Goal: Task Accomplishment & Management: Manage account settings

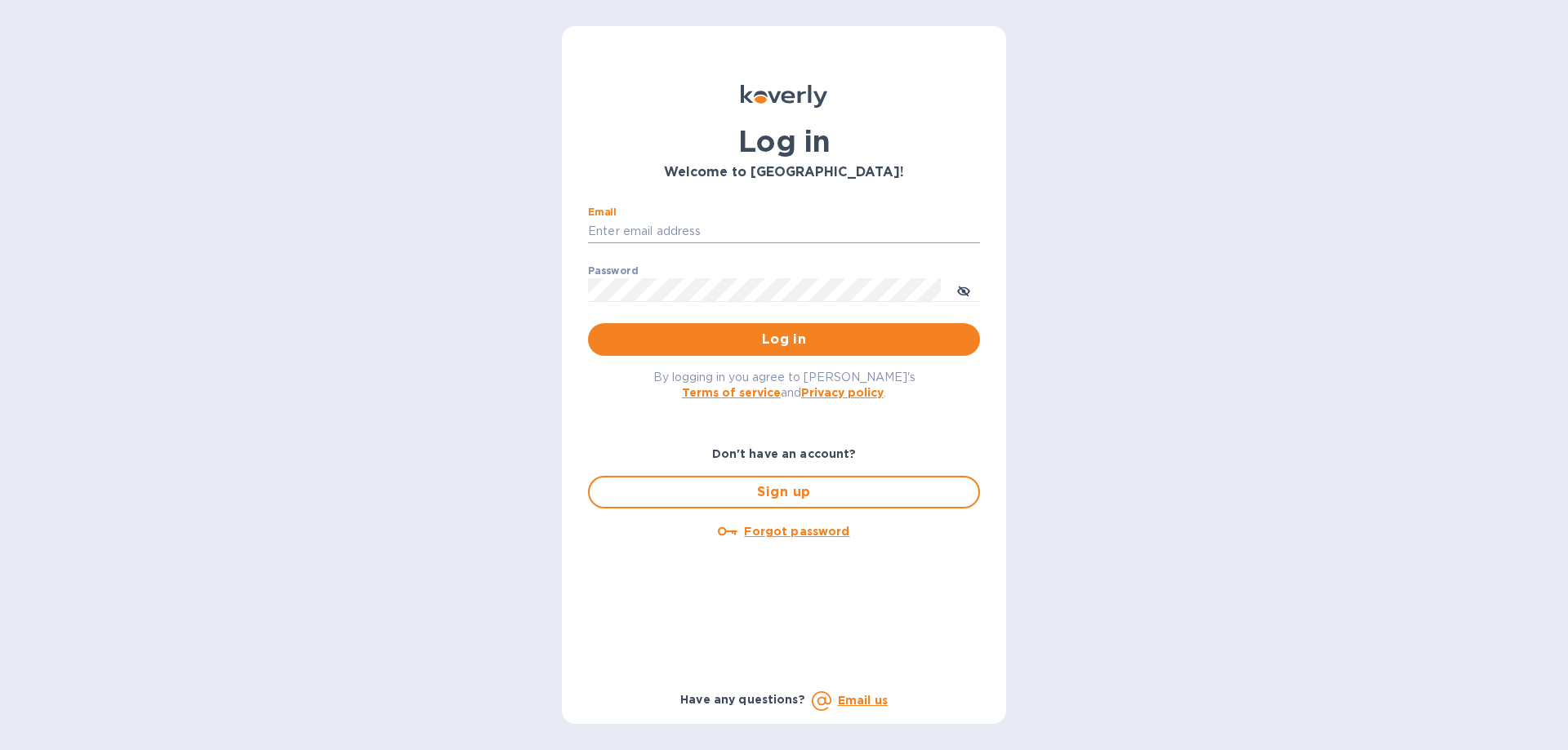
click at [642, 224] on input "Email" at bounding box center [784, 231] width 392 height 25
type input "[EMAIL_ADDRESS][DOMAIN_NAME]"
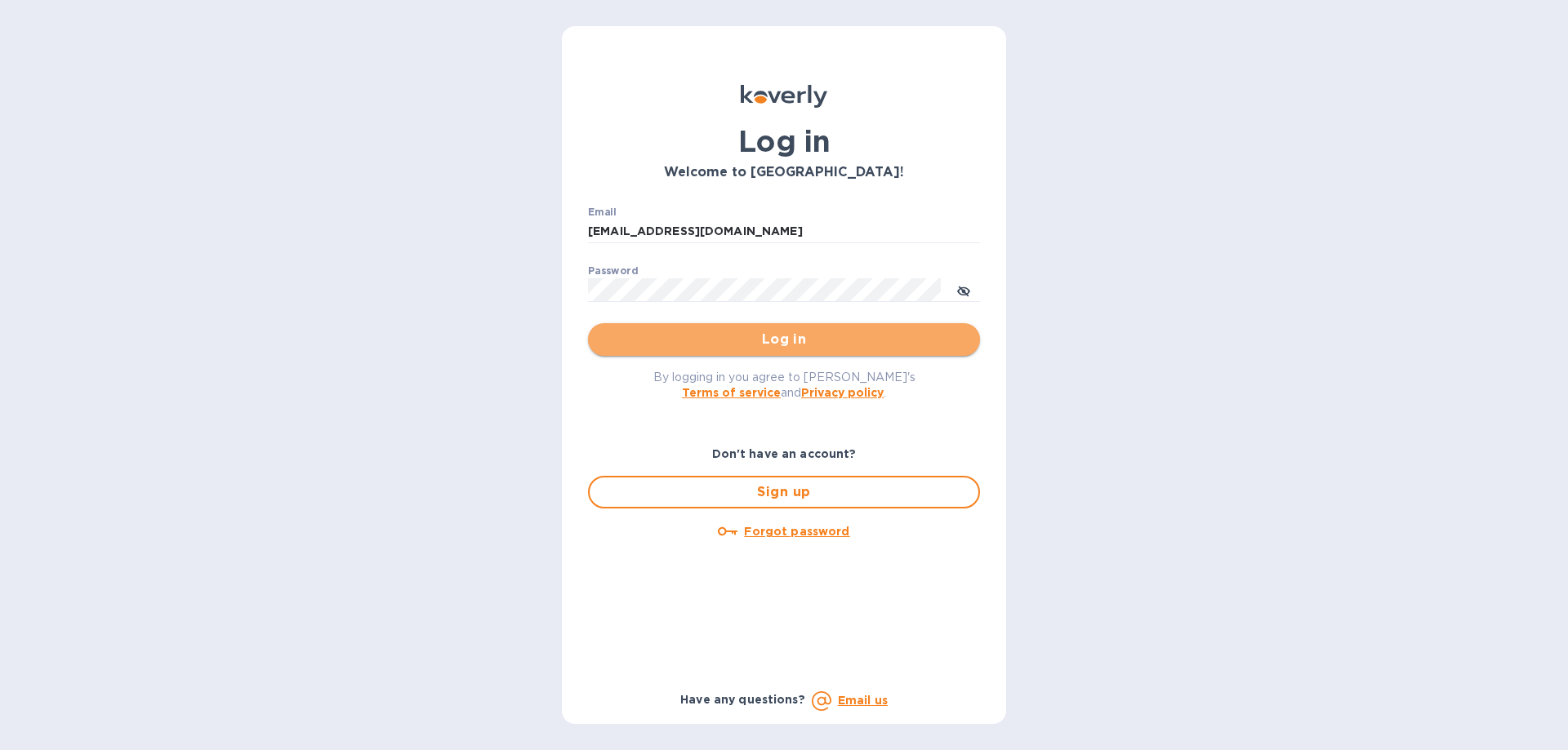
click at [737, 342] on span "Log in" at bounding box center [784, 340] width 366 height 20
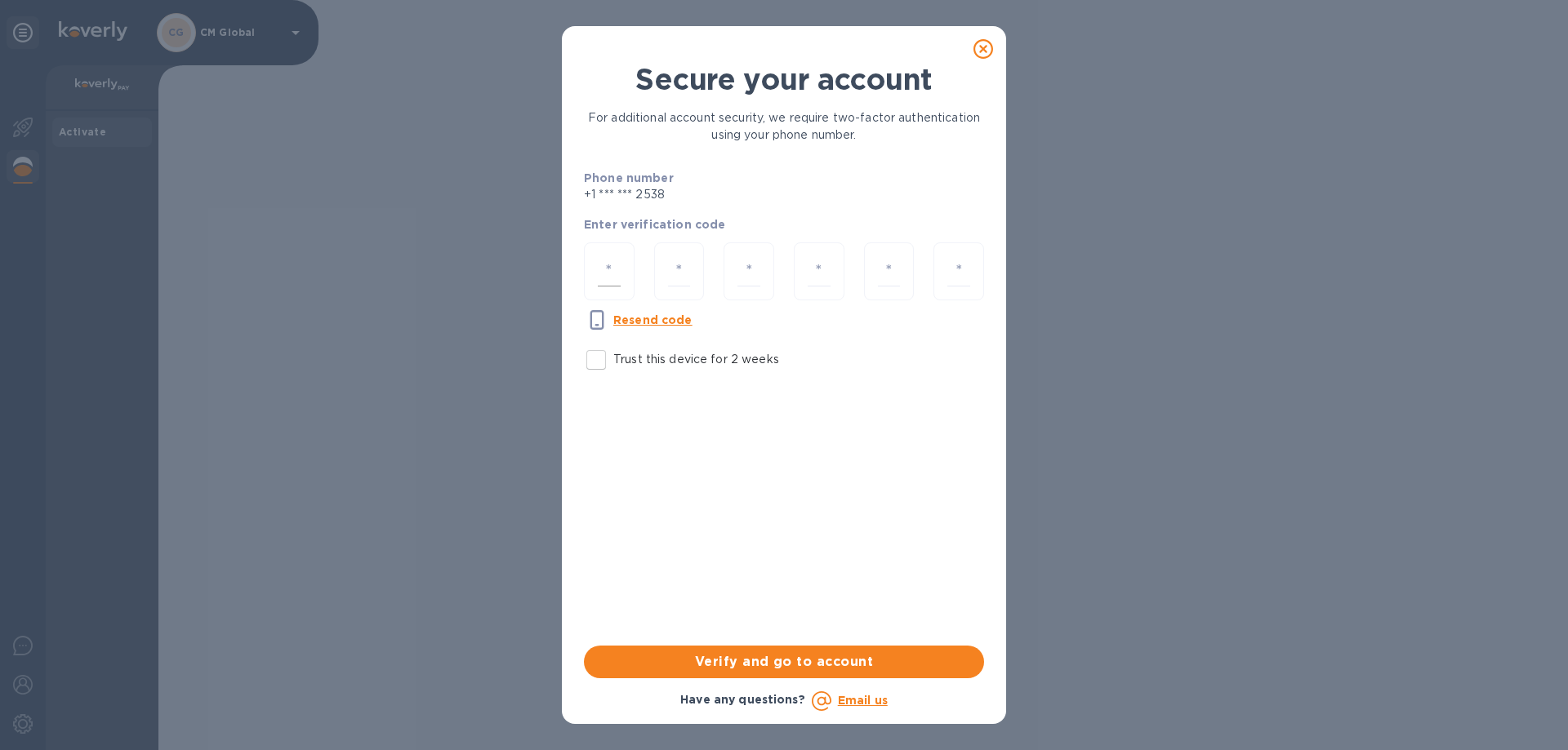
click at [614, 272] on input "number" at bounding box center [609, 270] width 23 height 30
click at [594, 353] on input "Trust this device for 2 weeks" at bounding box center [596, 360] width 34 height 34
checkbox input "true"
click at [615, 280] on input "number" at bounding box center [609, 270] width 23 height 30
type input "7"
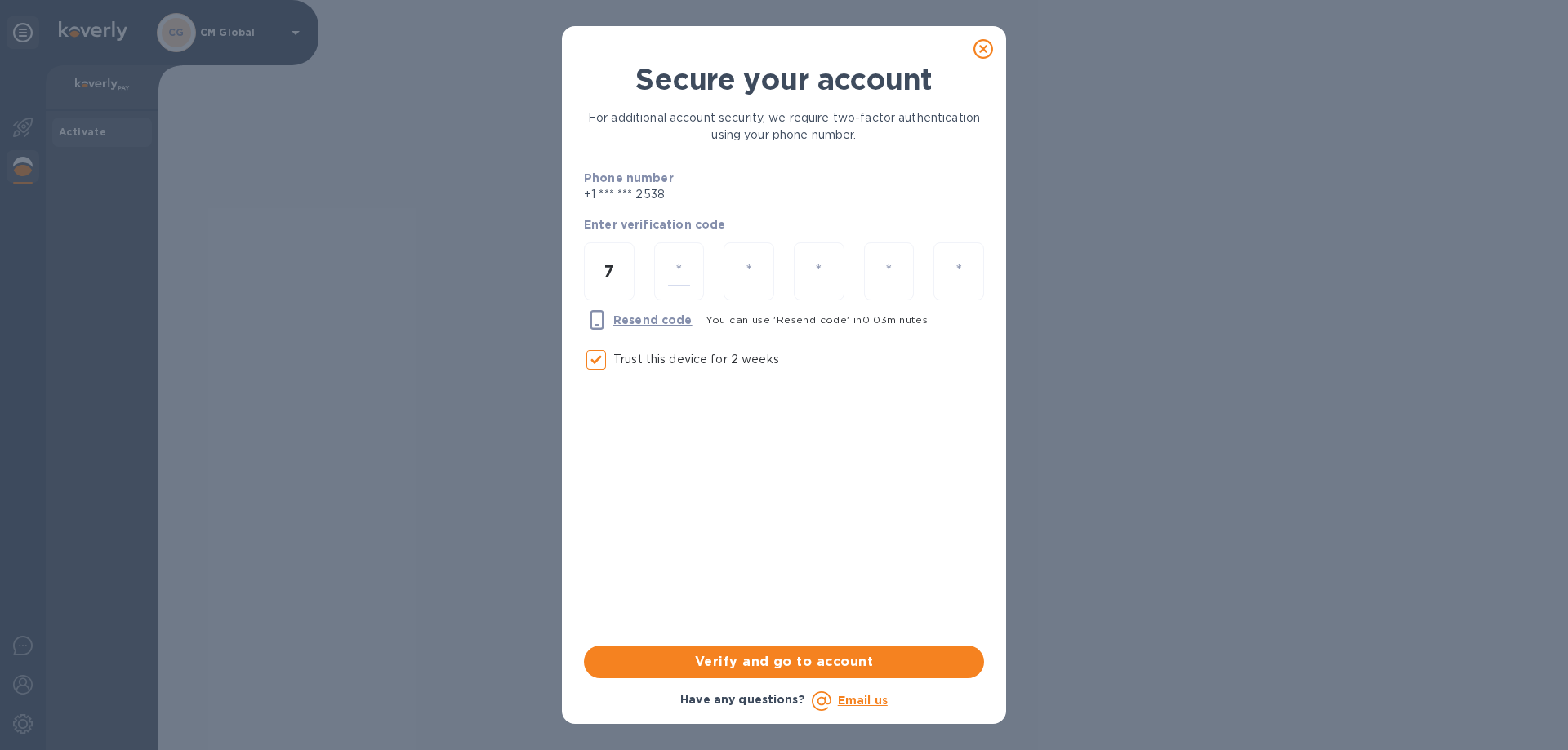
type input "6"
type input "1"
type input "8"
type input "3"
type input "7"
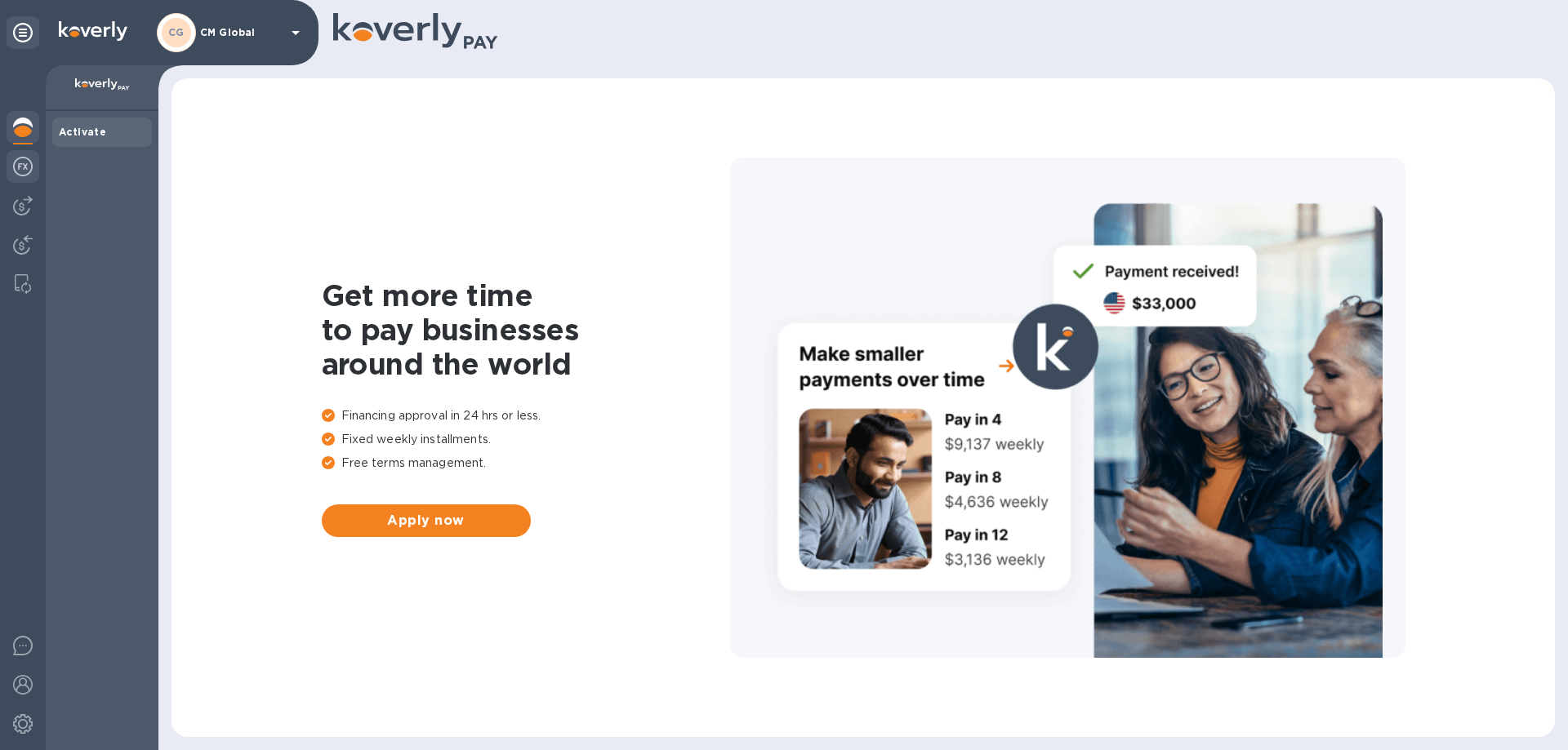
click at [26, 166] on img at bounding box center [22, 166] width 20 height 20
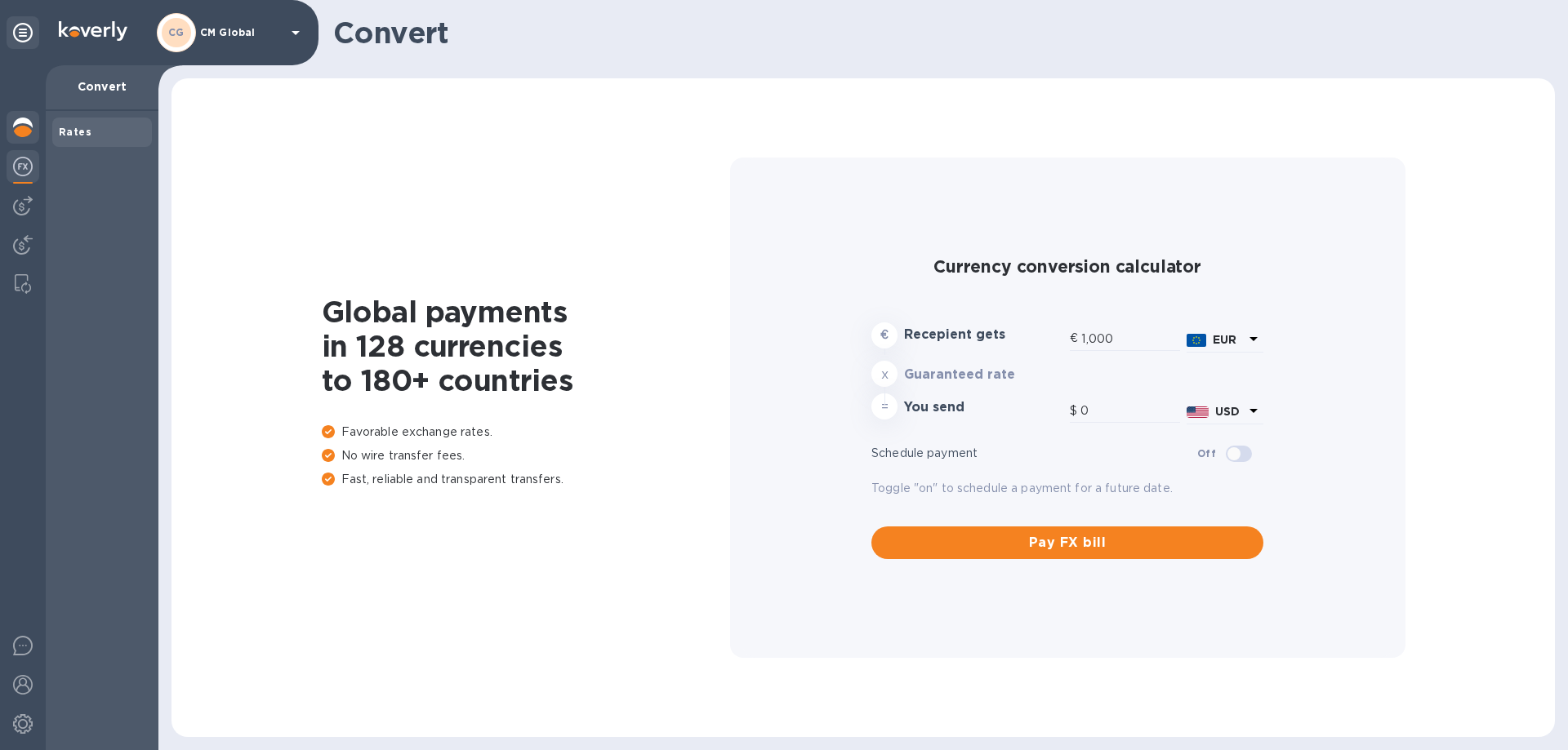
type input "1,179.9"
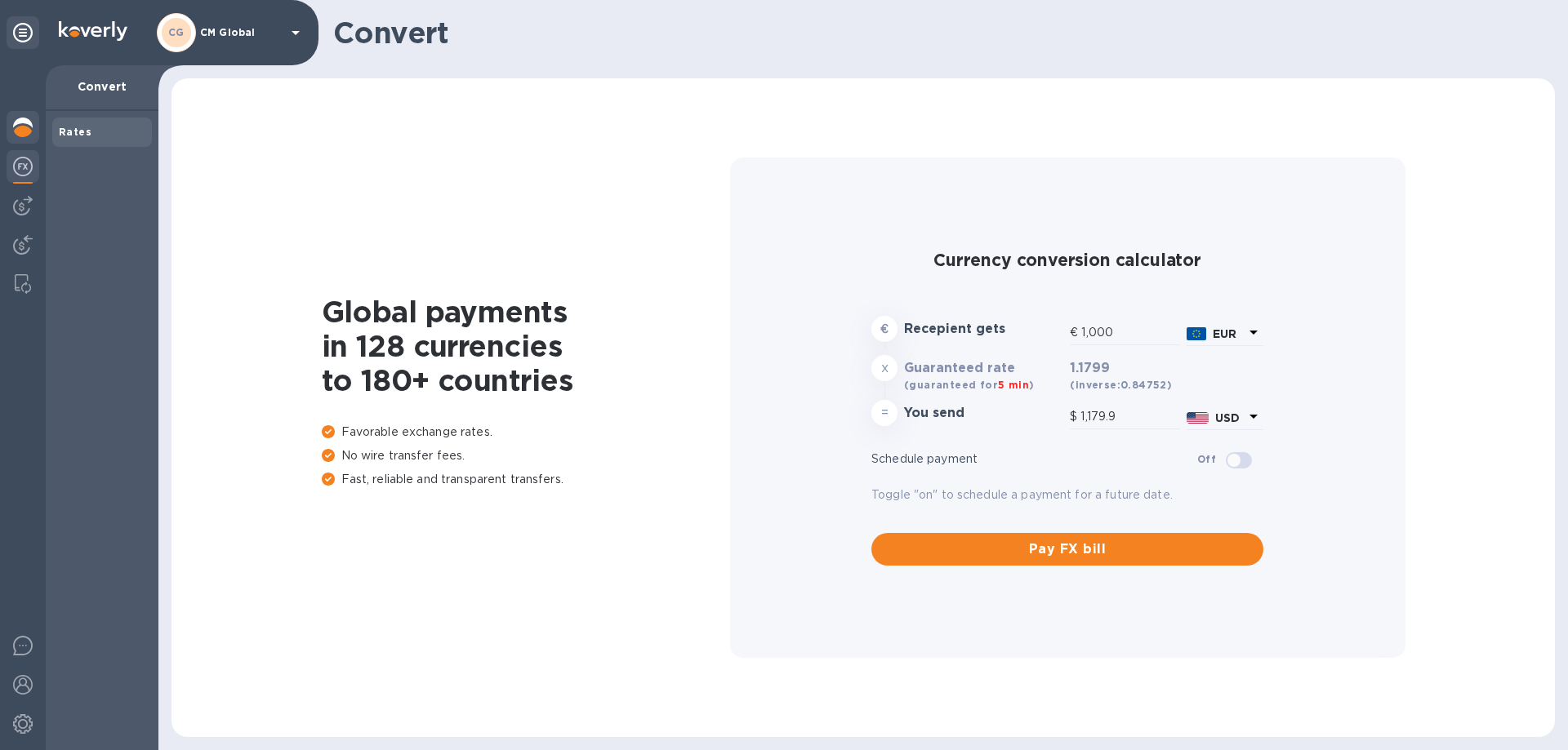
click at [29, 141] on div at bounding box center [23, 129] width 32 height 36
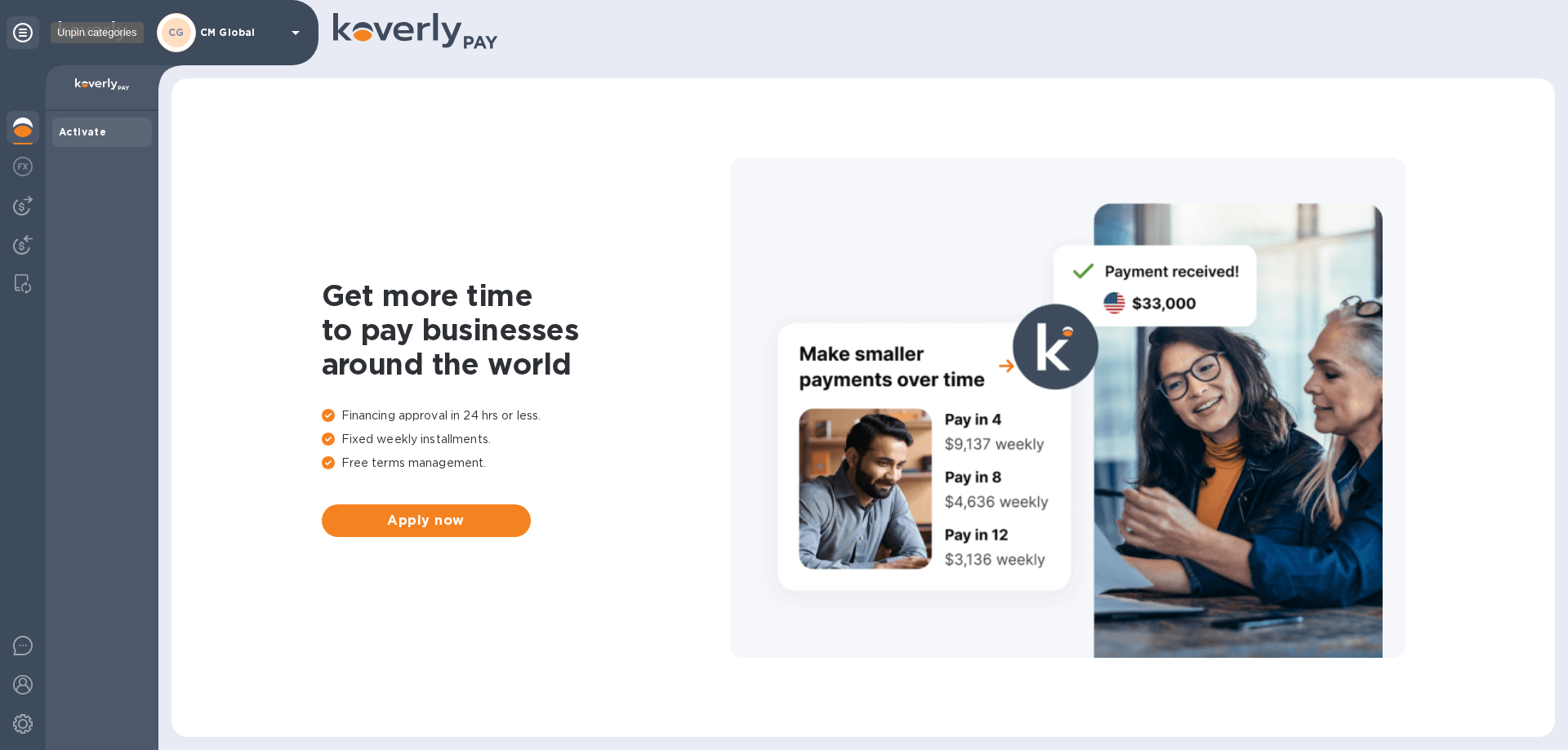
click at [23, 40] on icon at bounding box center [22, 32] width 20 height 20
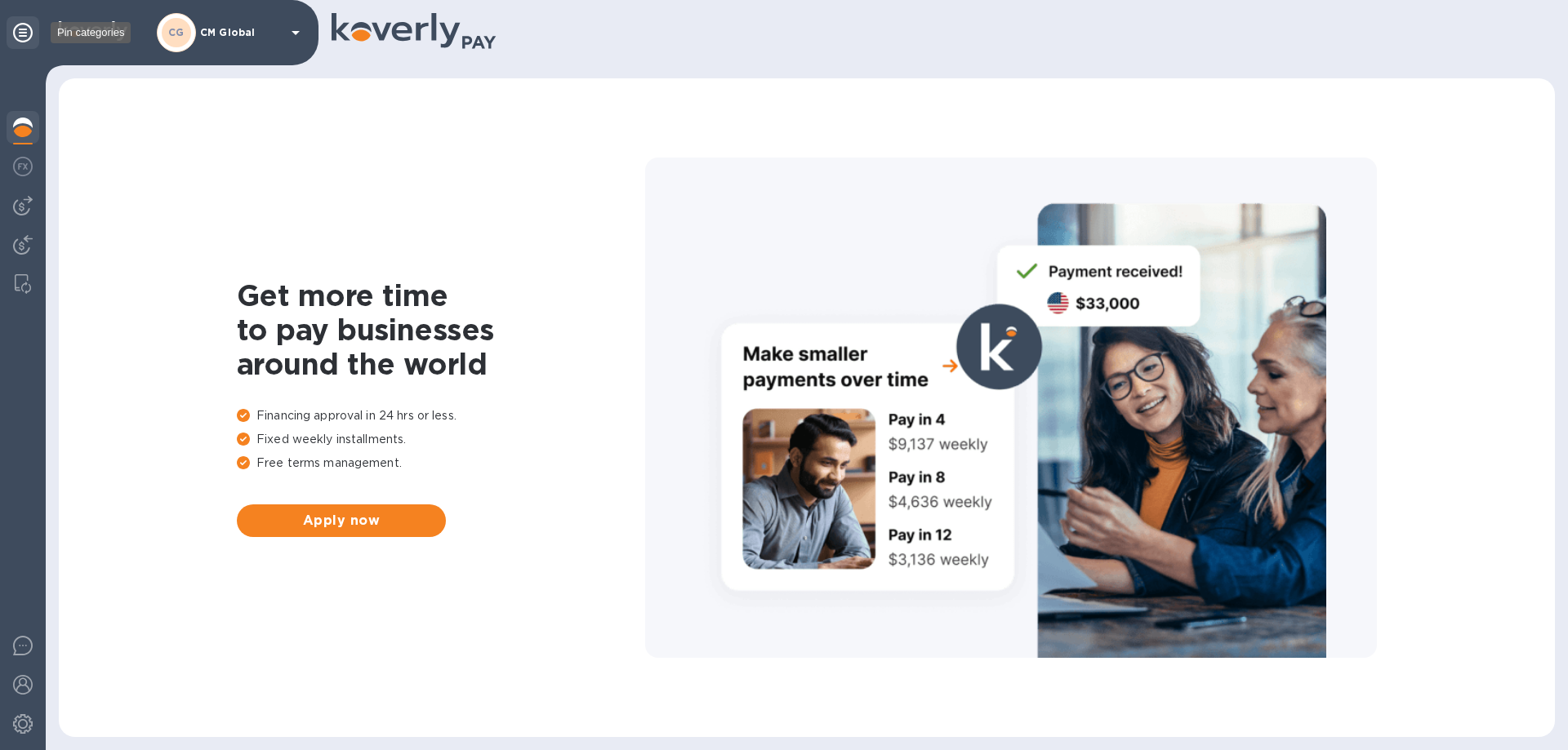
click at [21, 35] on icon at bounding box center [22, 32] width 20 height 20
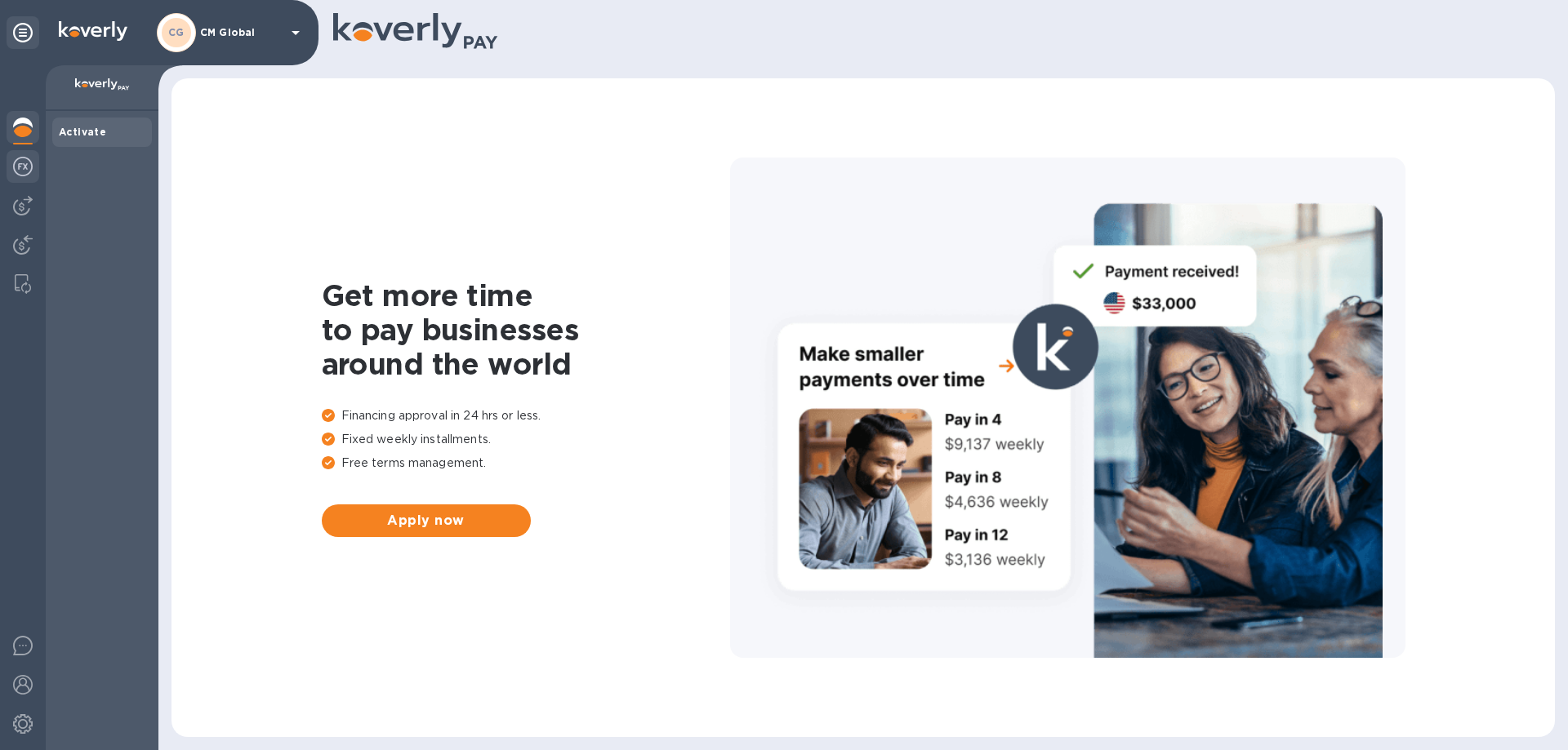
click at [15, 165] on img at bounding box center [22, 166] width 20 height 20
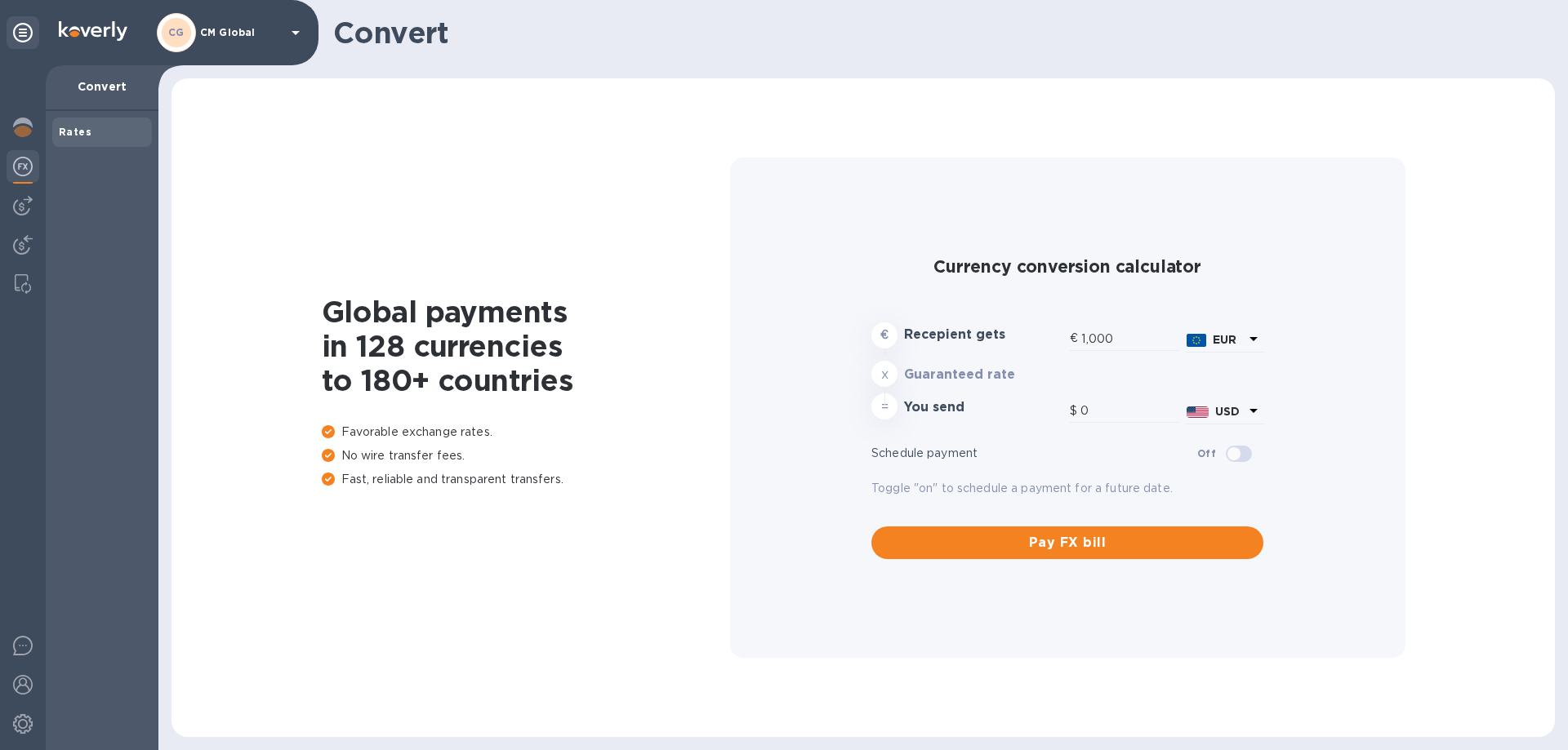
type input "1,179.9"
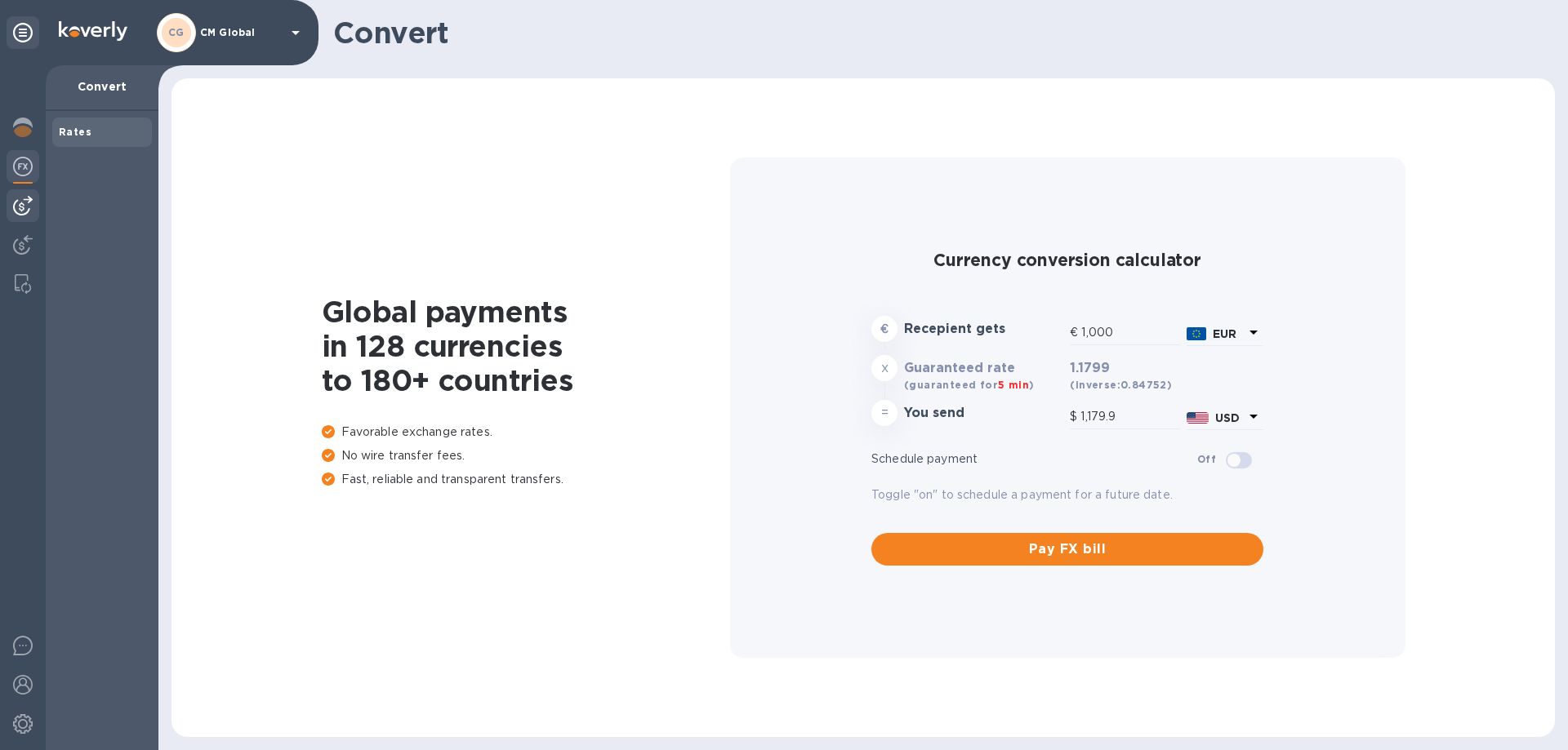
click at [24, 204] on img at bounding box center [22, 206] width 20 height 20
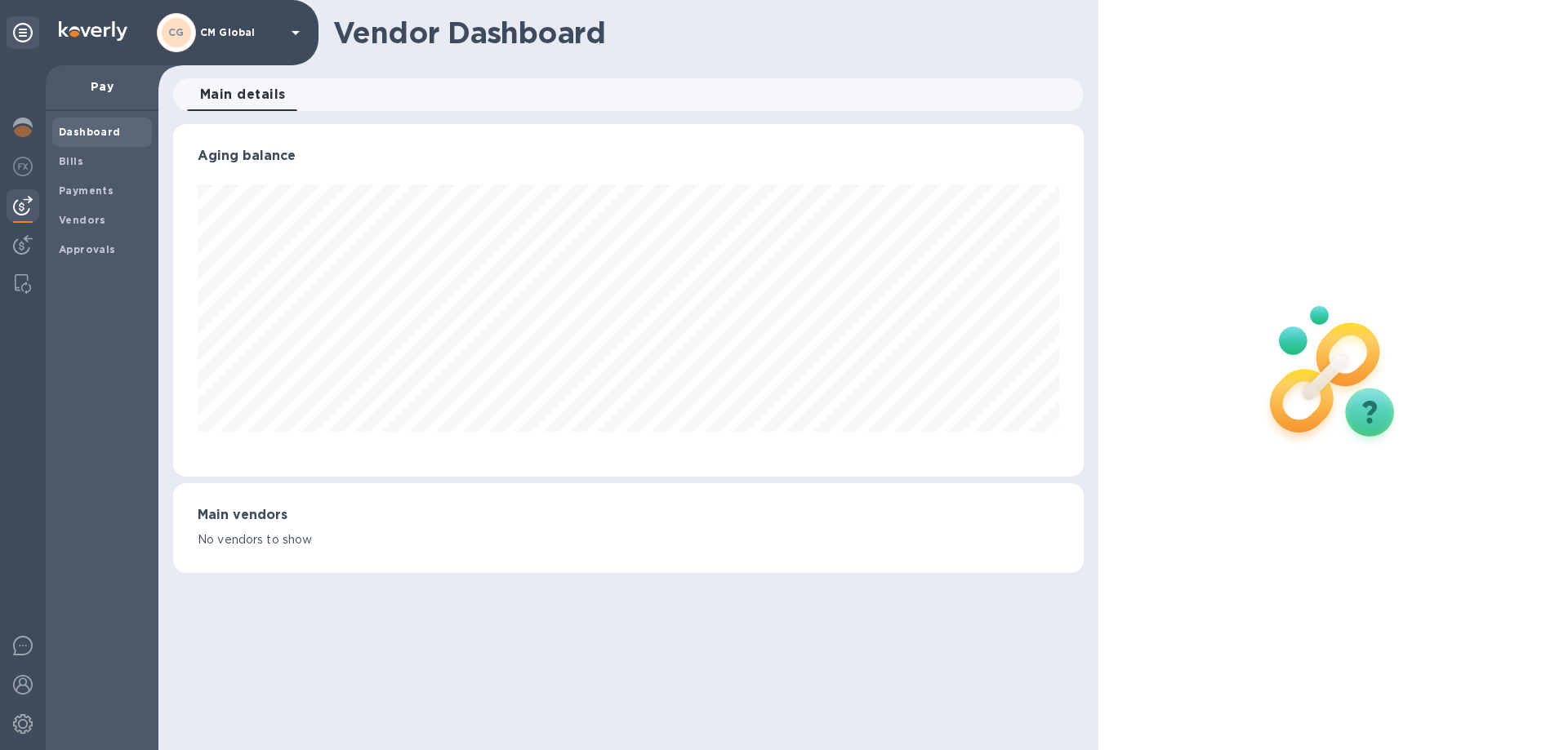
scroll to position [352, 910]
click at [74, 187] on b "Payments" at bounding box center [86, 190] width 55 height 12
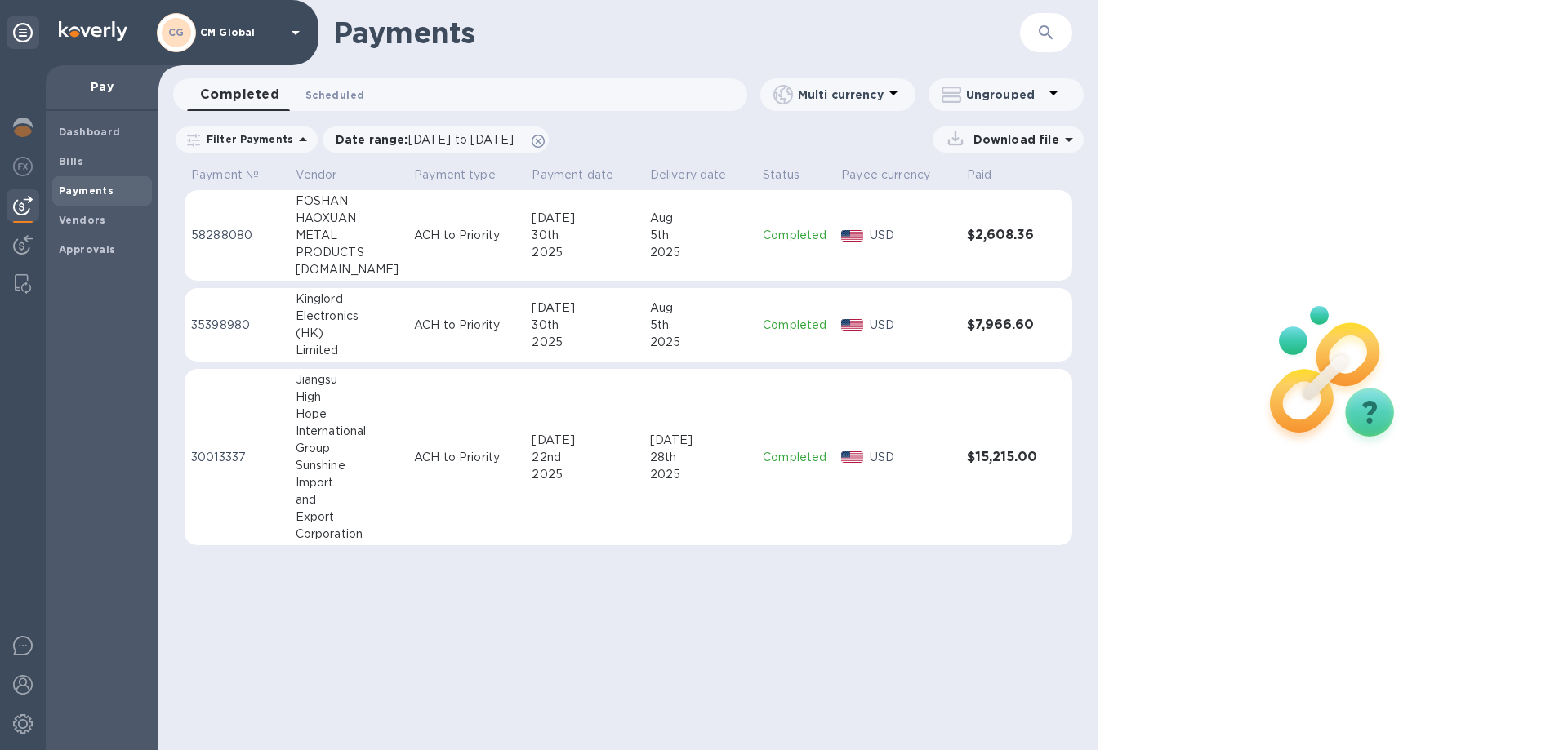
click at [350, 96] on span "Scheduled 0" at bounding box center [335, 95] width 59 height 17
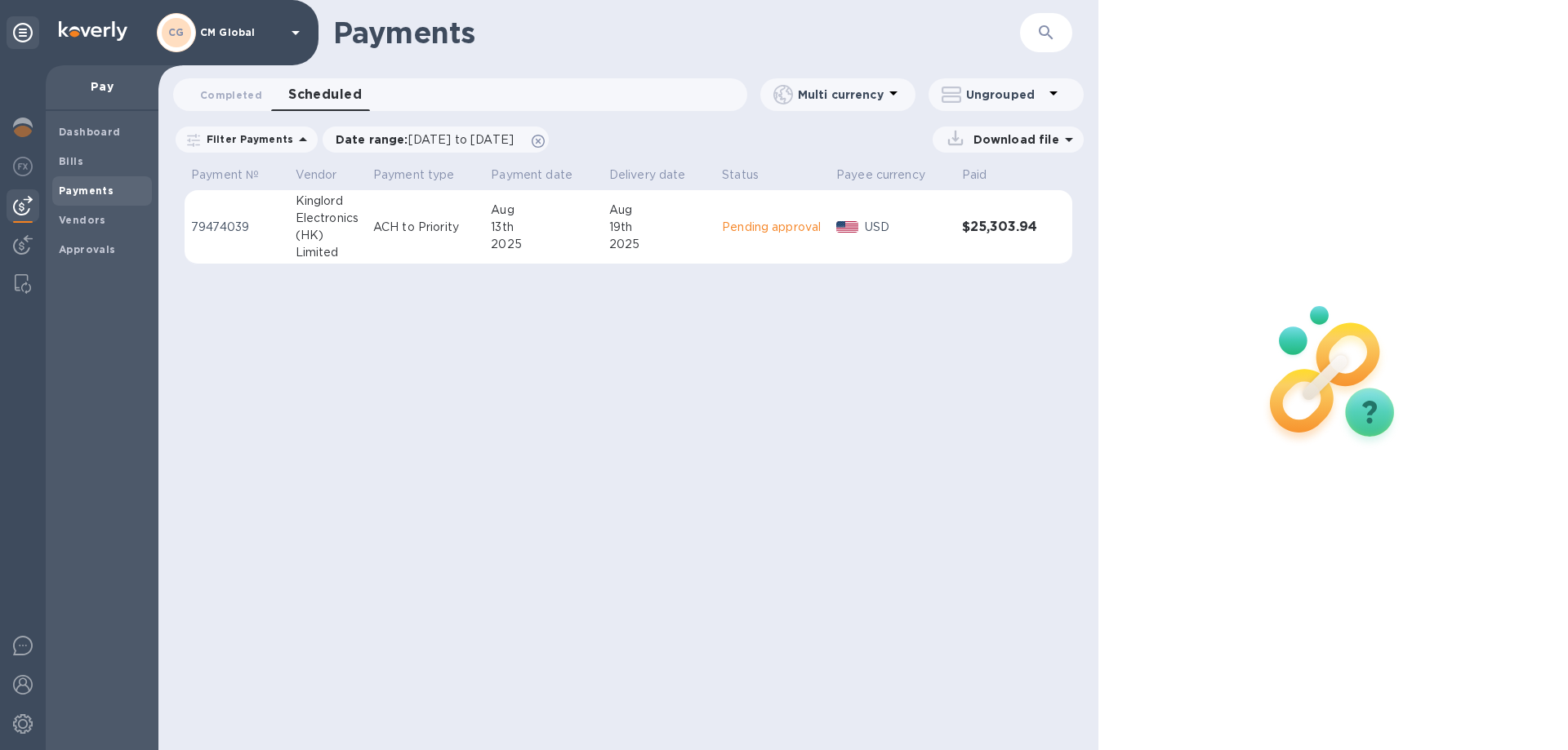
click at [312, 226] on div "Electronics" at bounding box center [328, 218] width 65 height 17
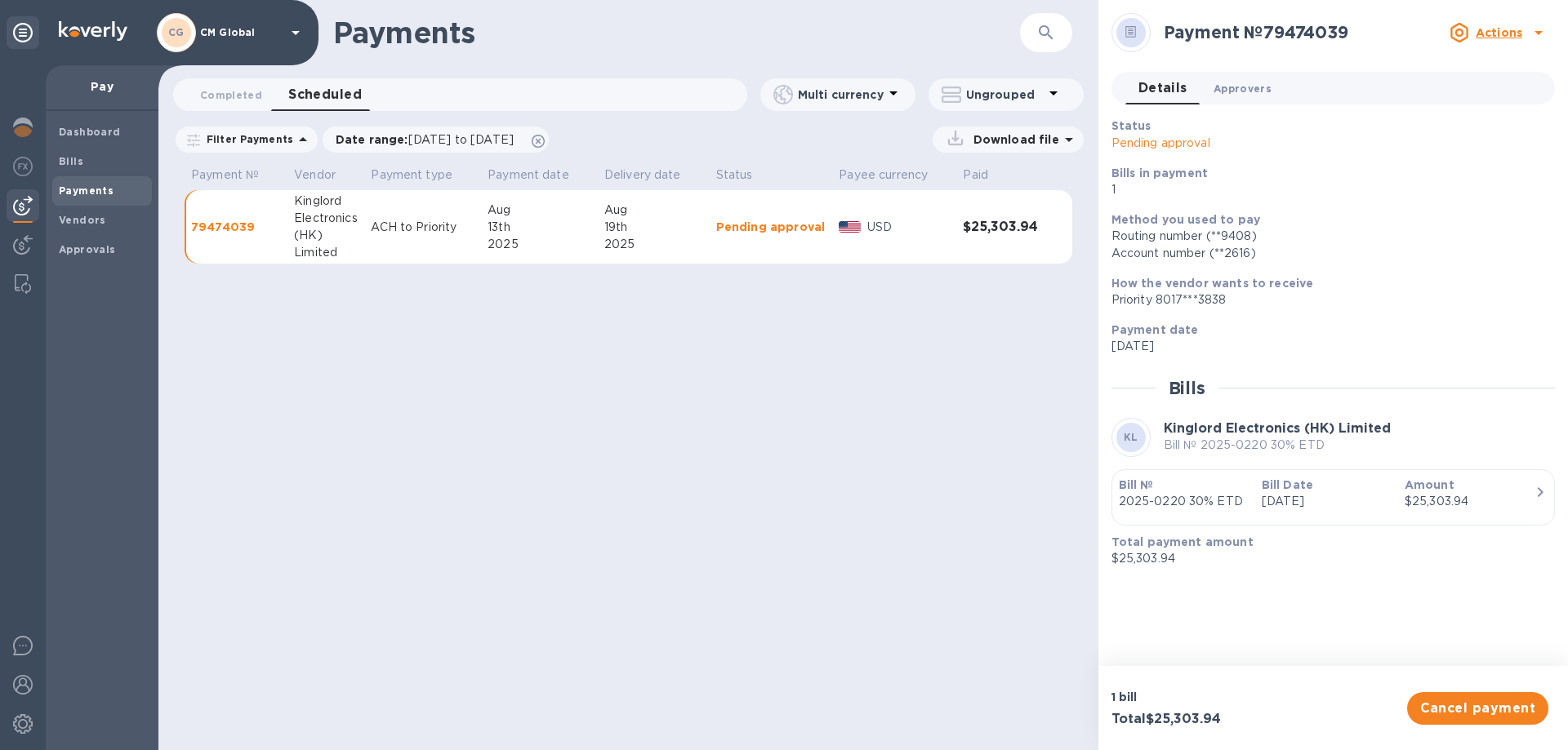
click at [1246, 92] on span "Approvers 0" at bounding box center [1243, 89] width 58 height 17
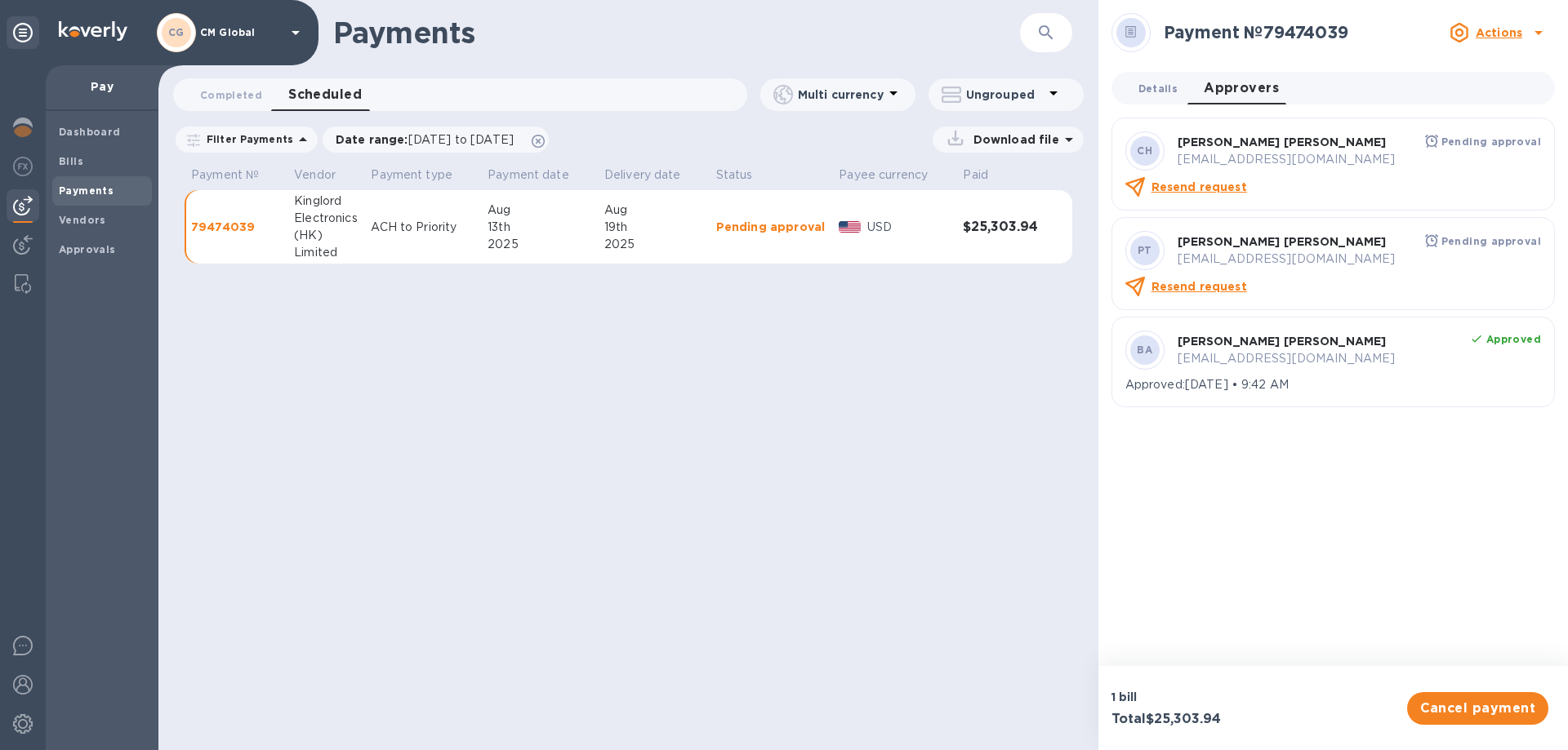
click at [1161, 84] on span "Details 0" at bounding box center [1158, 89] width 39 height 17
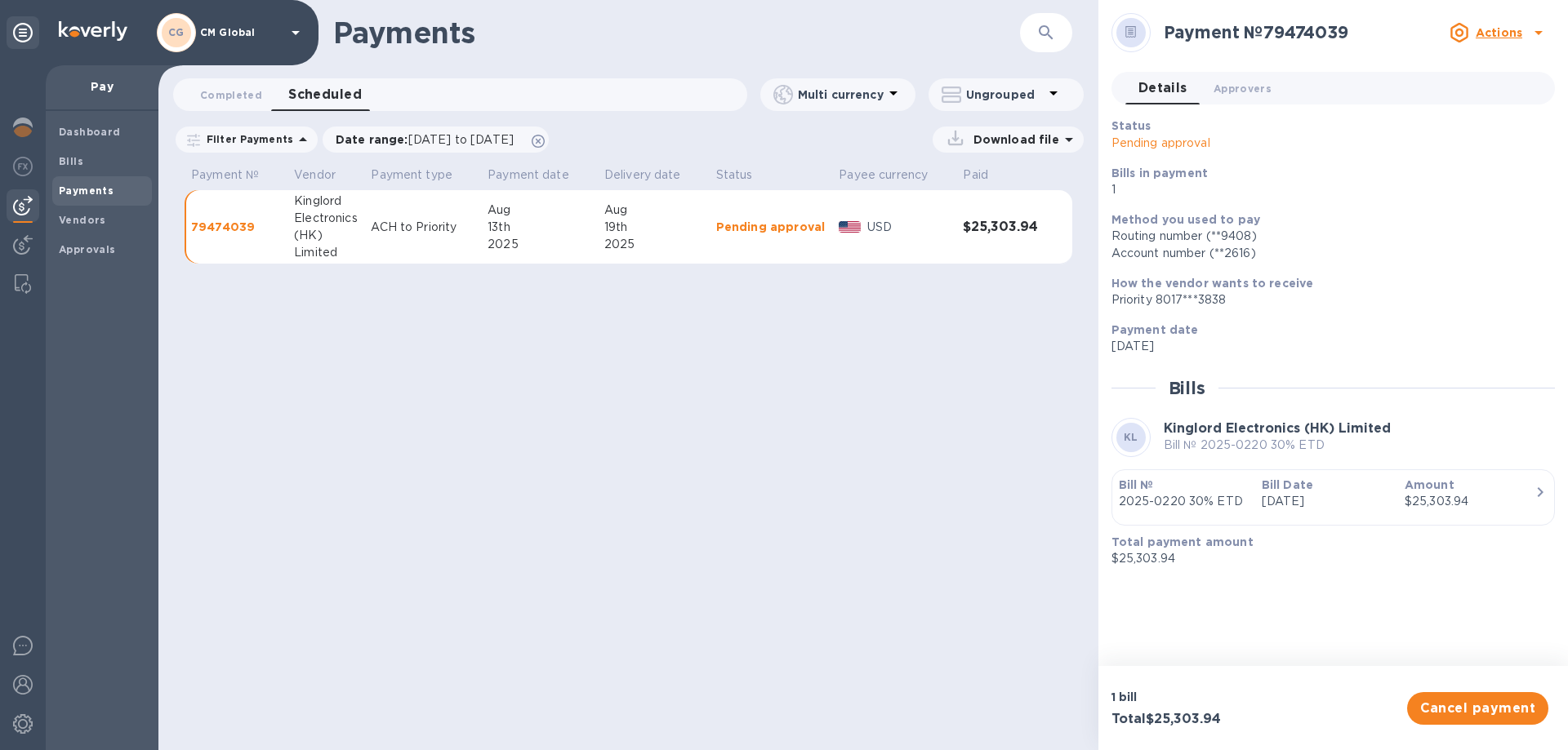
click at [1477, 32] on div "Actions" at bounding box center [1485, 32] width 73 height 20
click at [1012, 331] on div at bounding box center [784, 375] width 1568 height 750
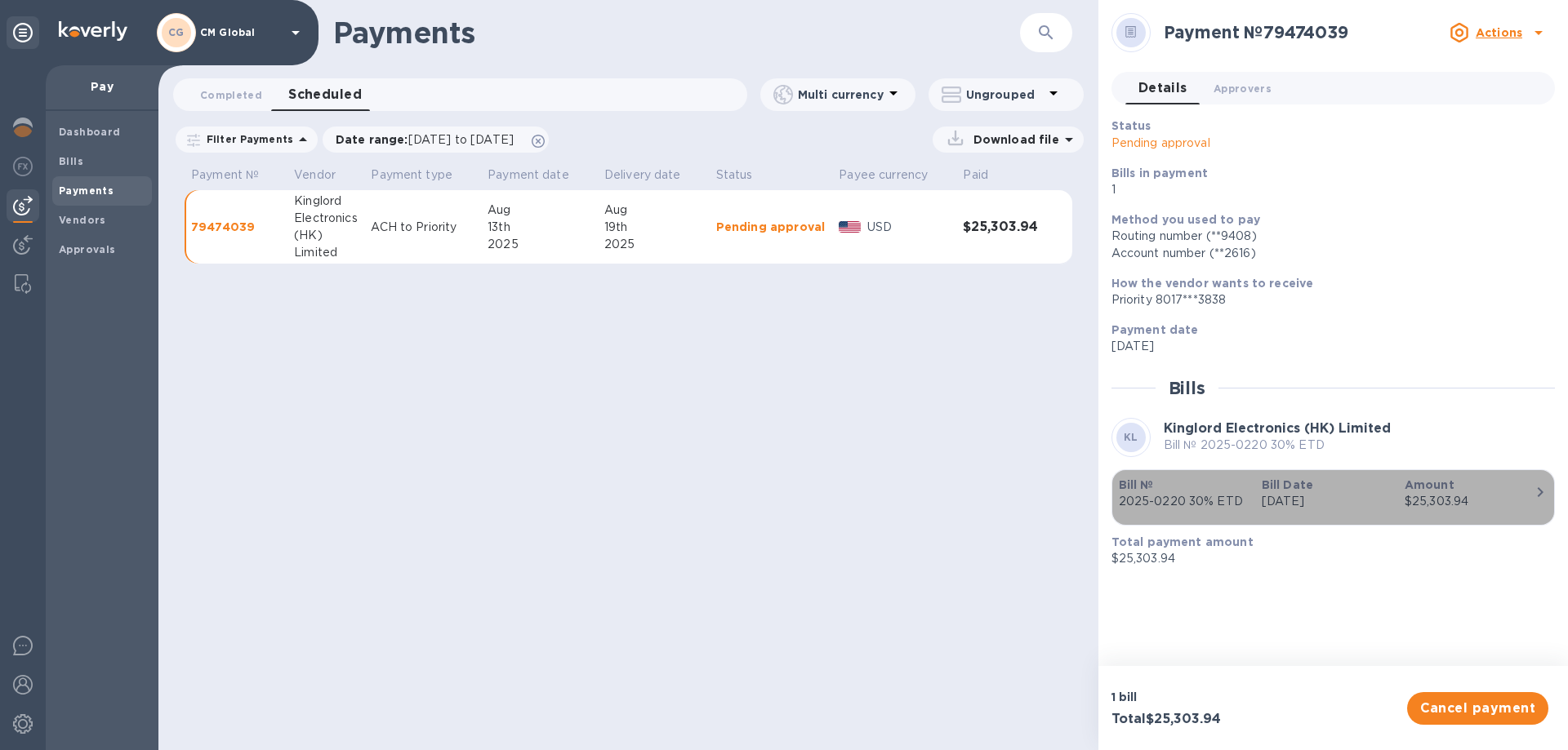
click at [1221, 509] on p "2025-0220 30% ETD" at bounding box center [1184, 502] width 130 height 17
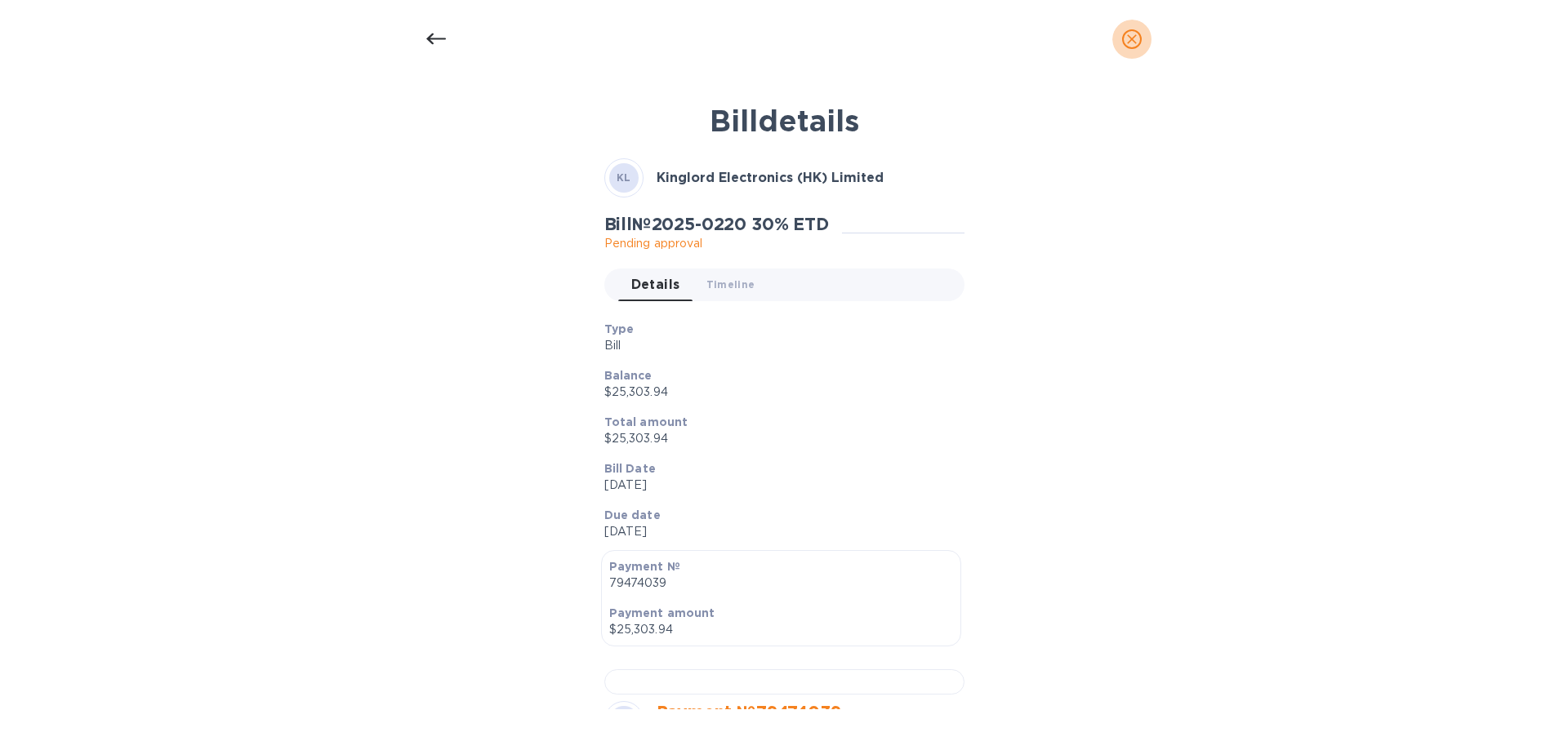
click at [1136, 38] on icon "close" at bounding box center [1132, 38] width 16 height 16
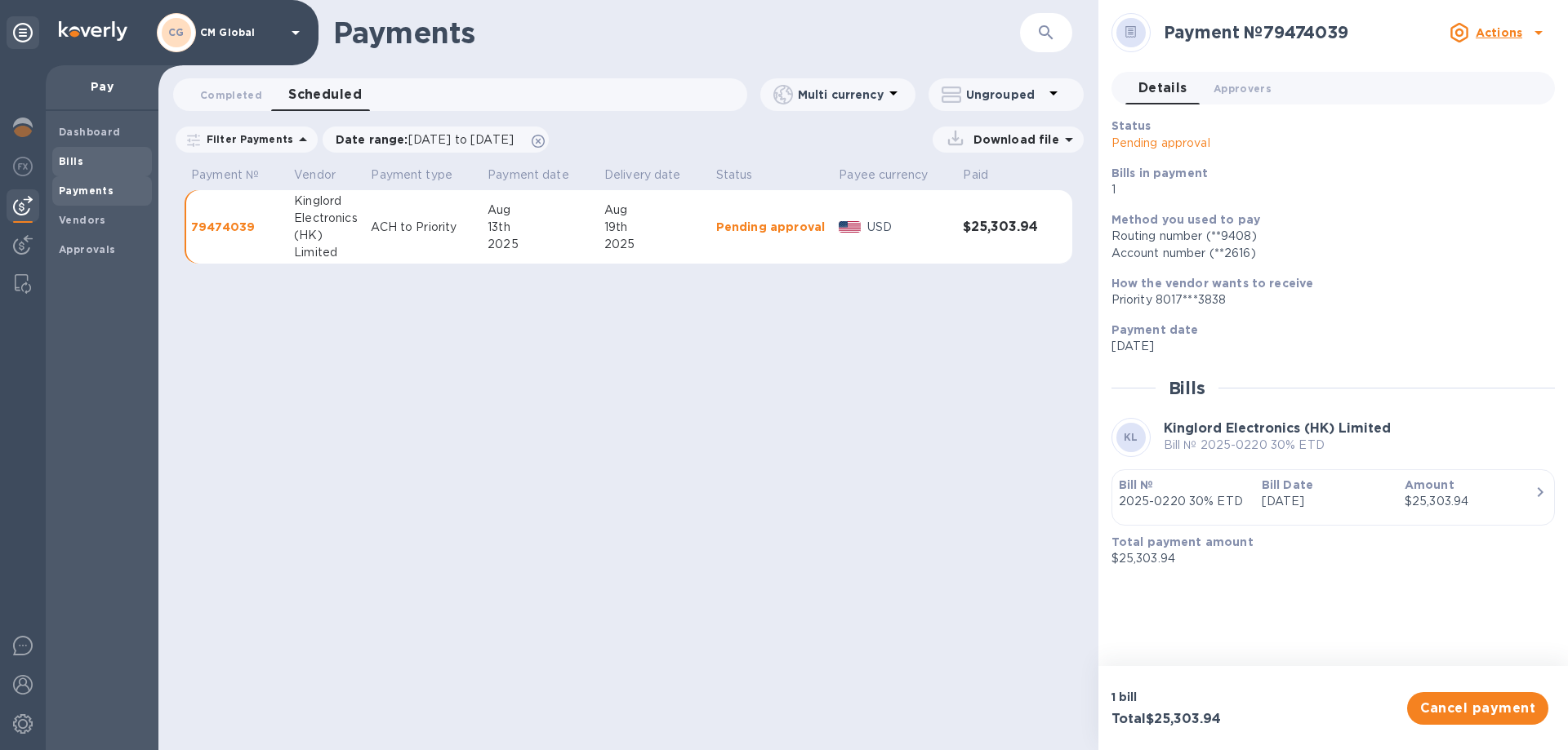
click at [79, 161] on b "Bills" at bounding box center [71, 161] width 25 height 12
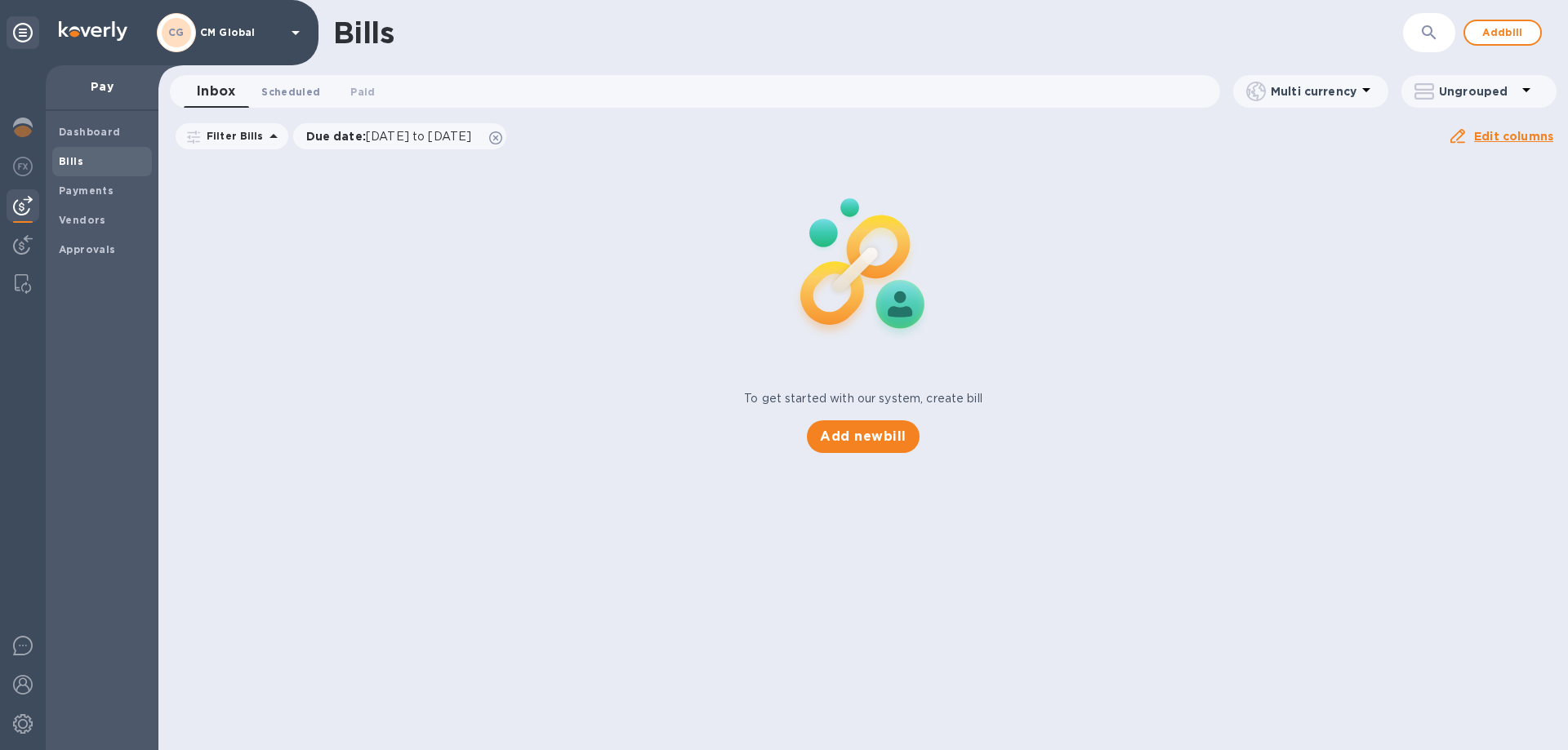
click at [307, 92] on span "Scheduled 0" at bounding box center [290, 92] width 59 height 17
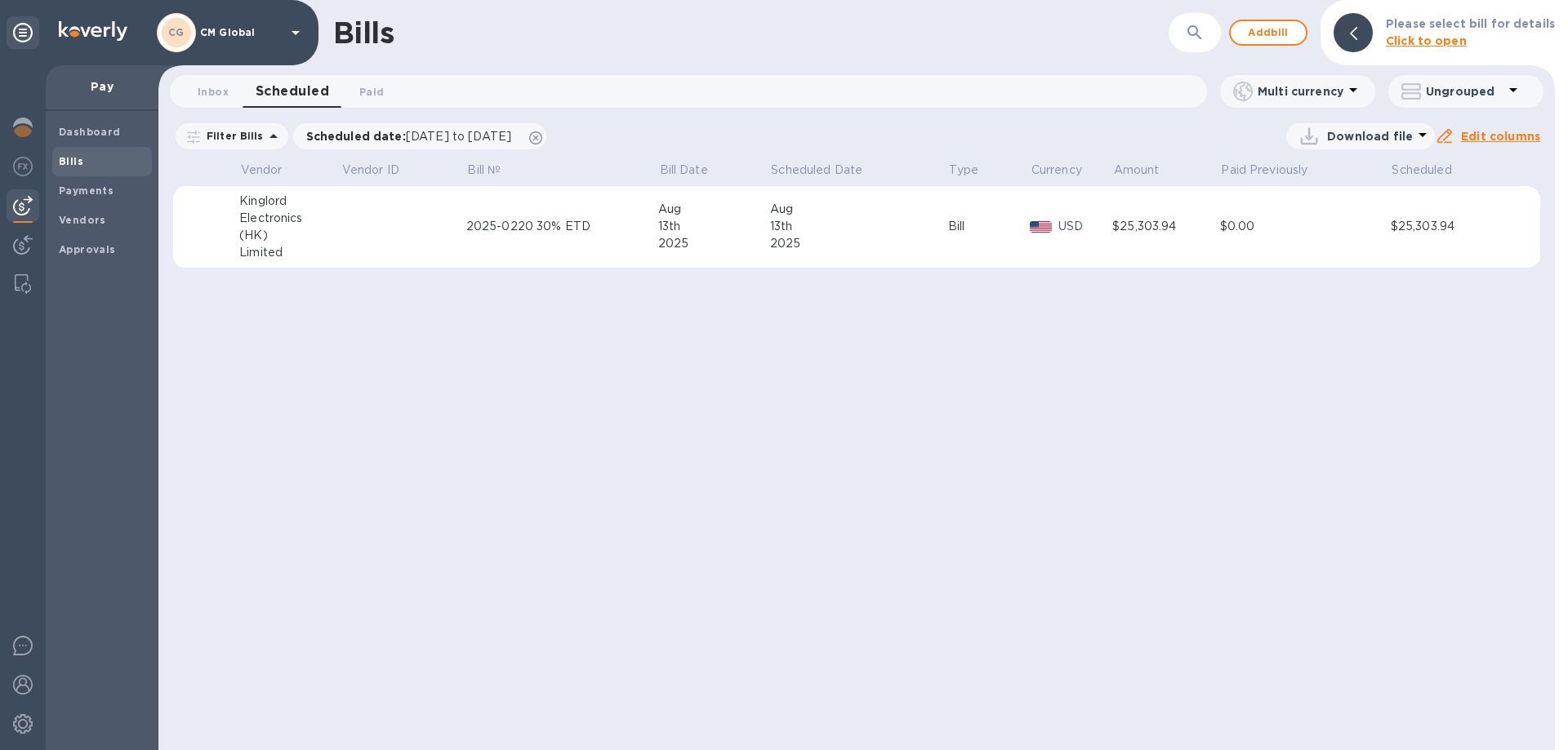
click at [287, 223] on div "Electronics" at bounding box center [289, 218] width 102 height 17
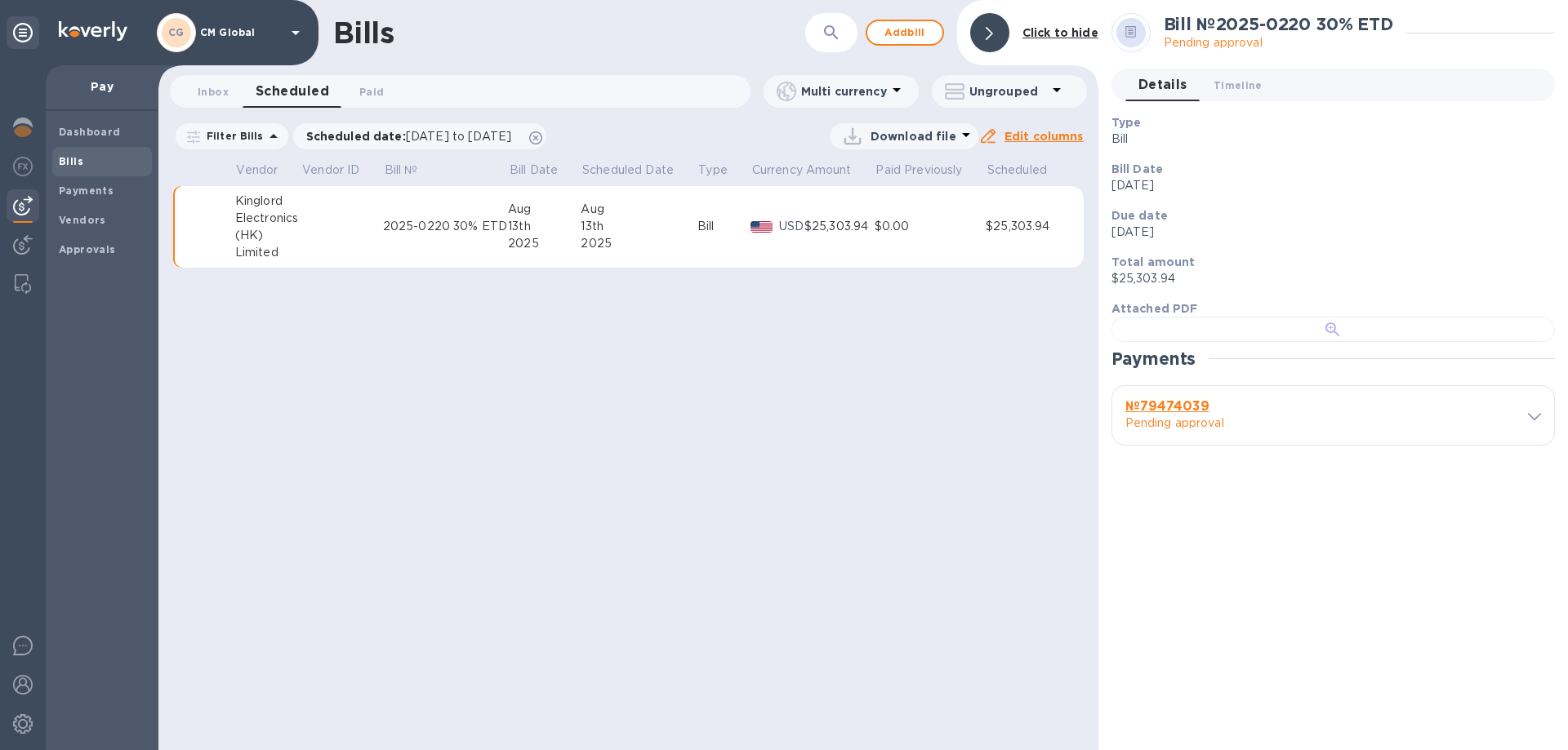
scroll to position [321, 0]
click at [1513, 424] on div at bounding box center [1524, 416] width 34 height 15
click at [1528, 421] on icon at bounding box center [1534, 416] width 13 height 8
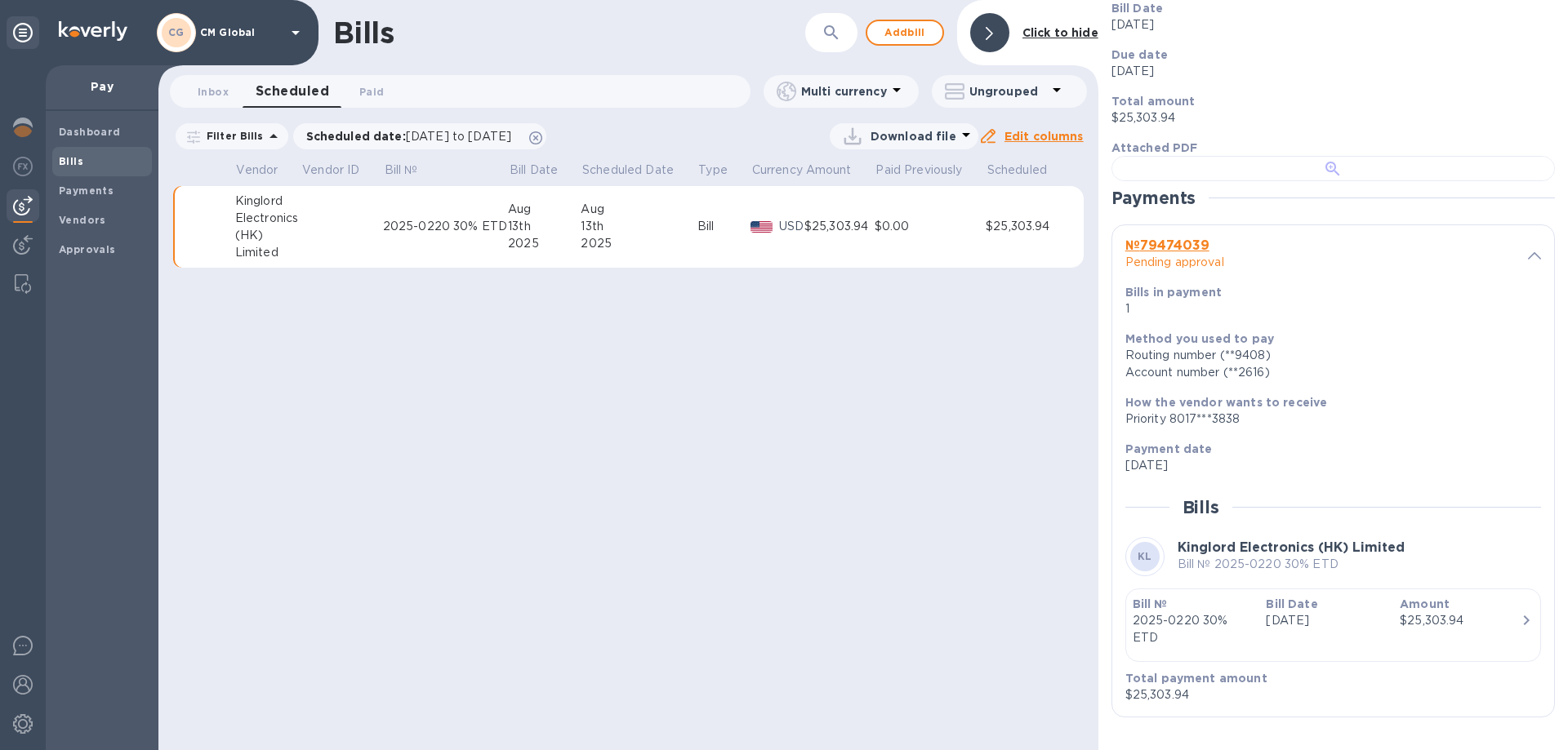
scroll to position [753, 0]
click at [90, 248] on b "Approvals" at bounding box center [87, 249] width 57 height 12
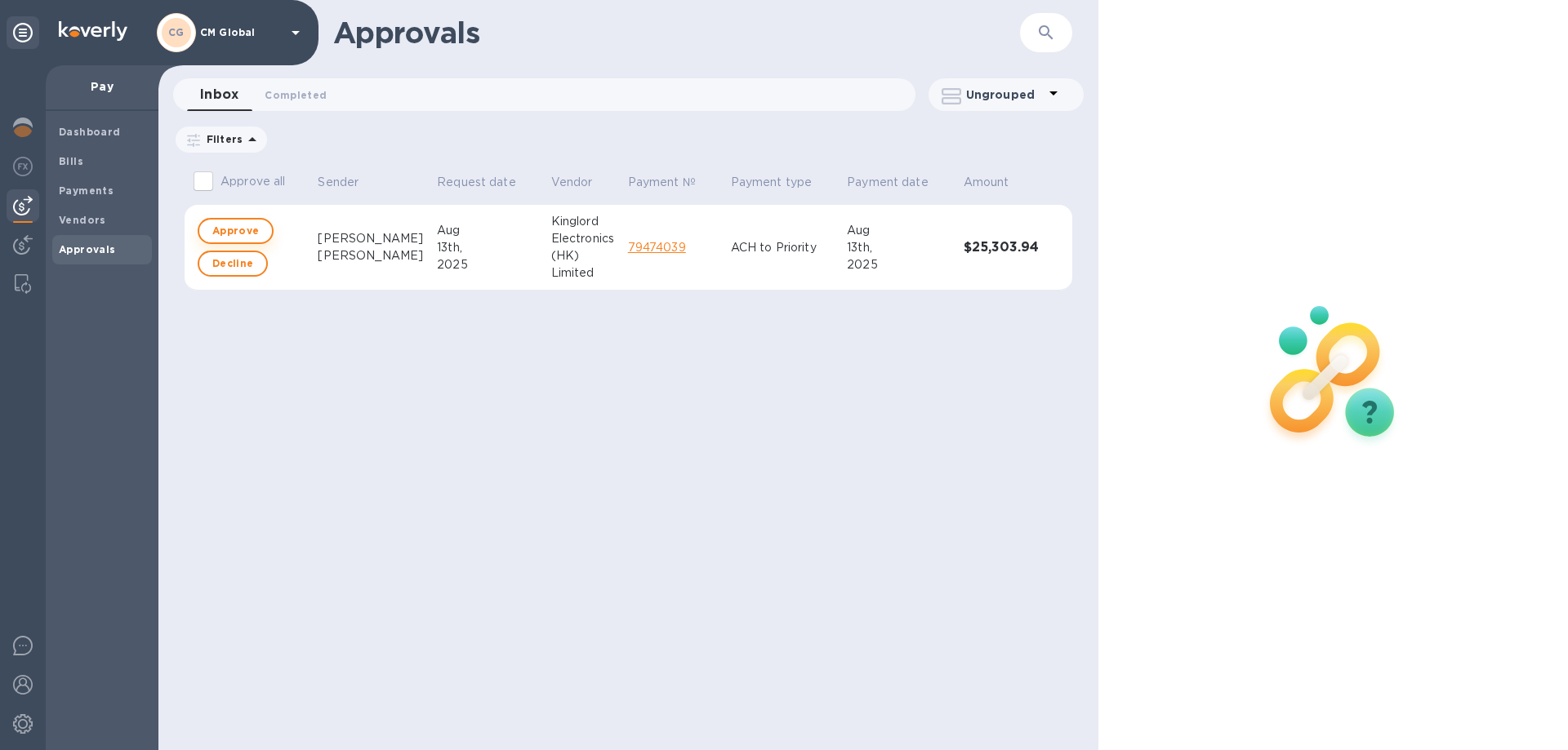
click at [245, 232] on span "Approve" at bounding box center [236, 230] width 47 height 20
checkbox input "true"
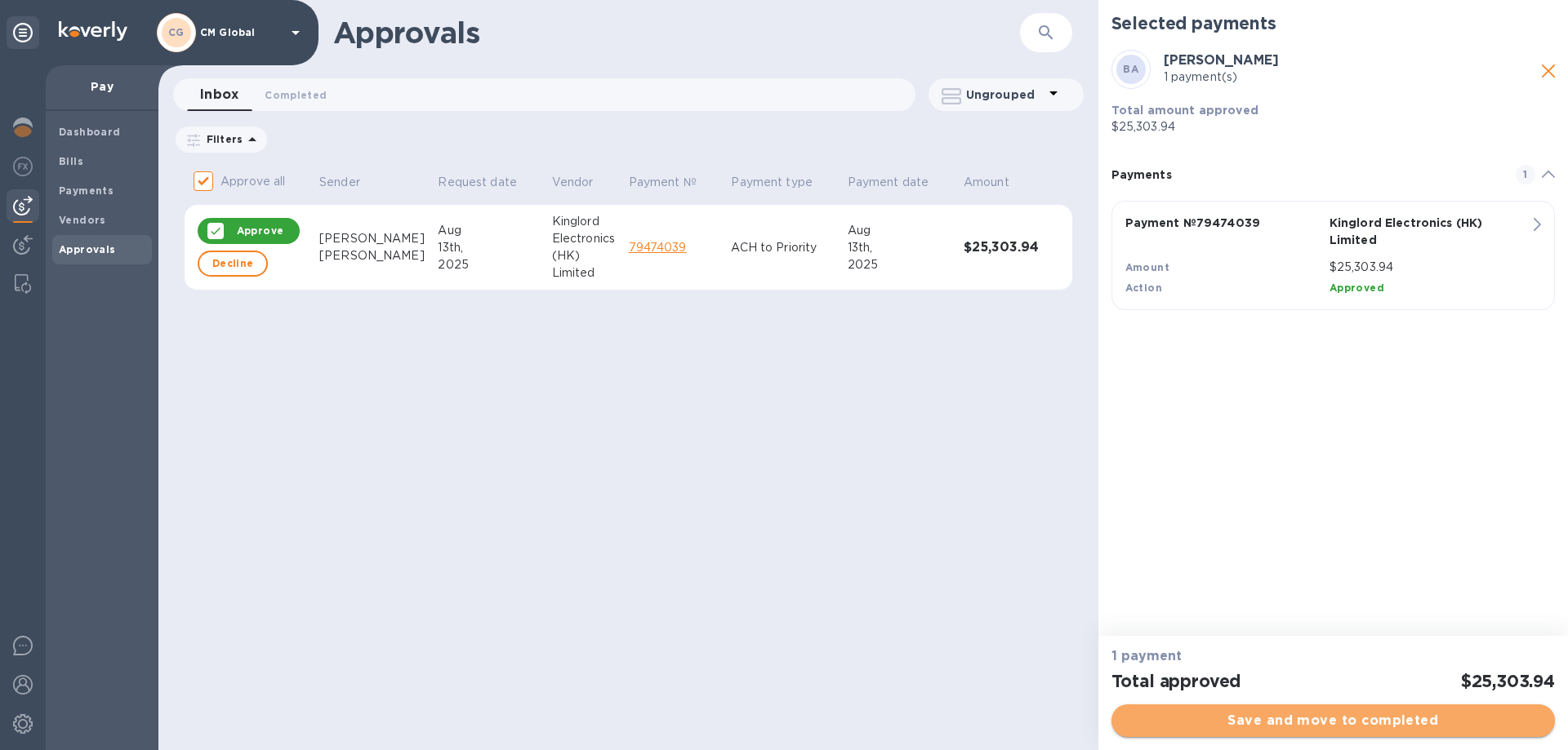
click at [1282, 722] on span "Save and move to completed" at bounding box center [1333, 720] width 417 height 20
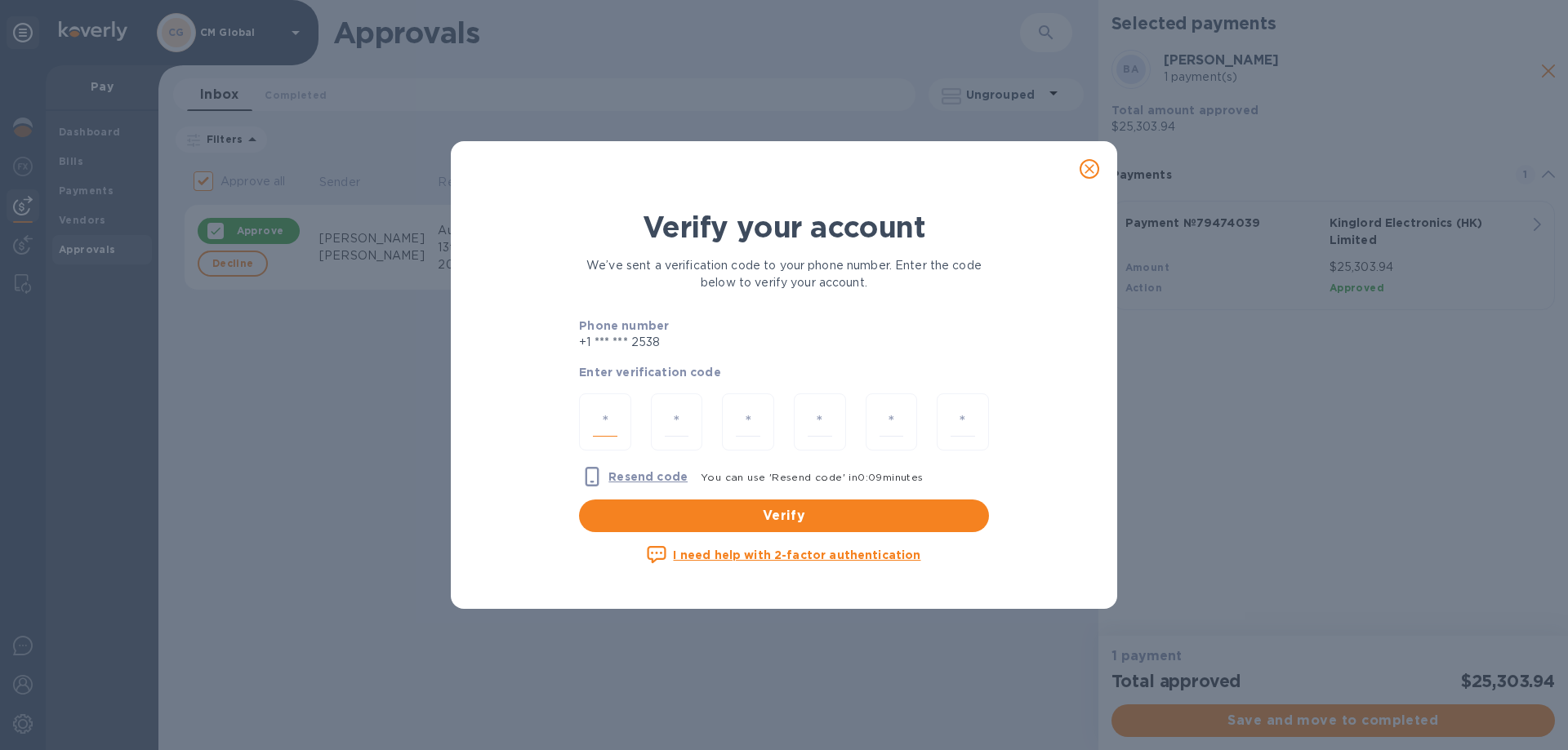
click at [615, 420] on input "number" at bounding box center [605, 422] width 25 height 30
type input "8"
type input "6"
type input "7"
type input "5"
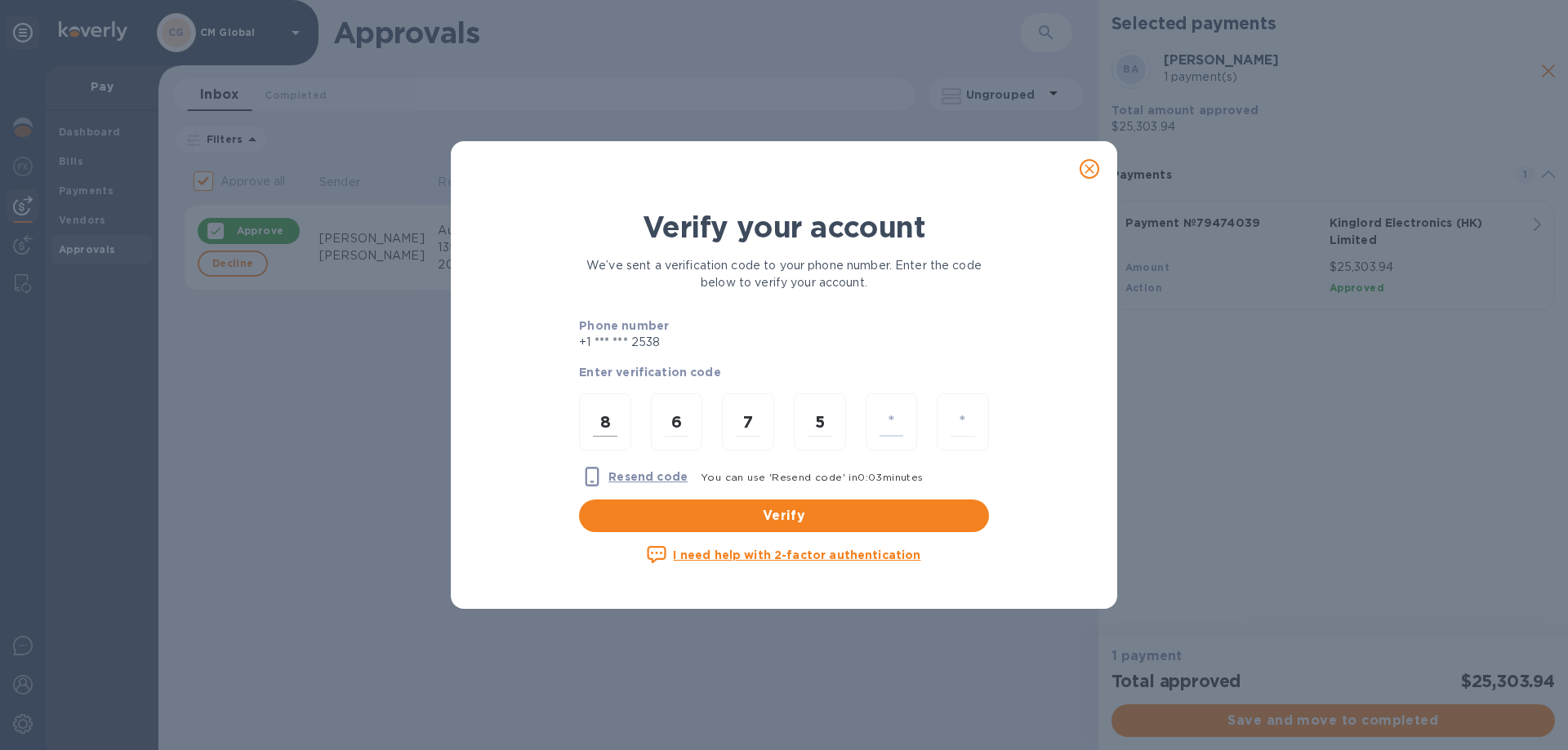
type input "3"
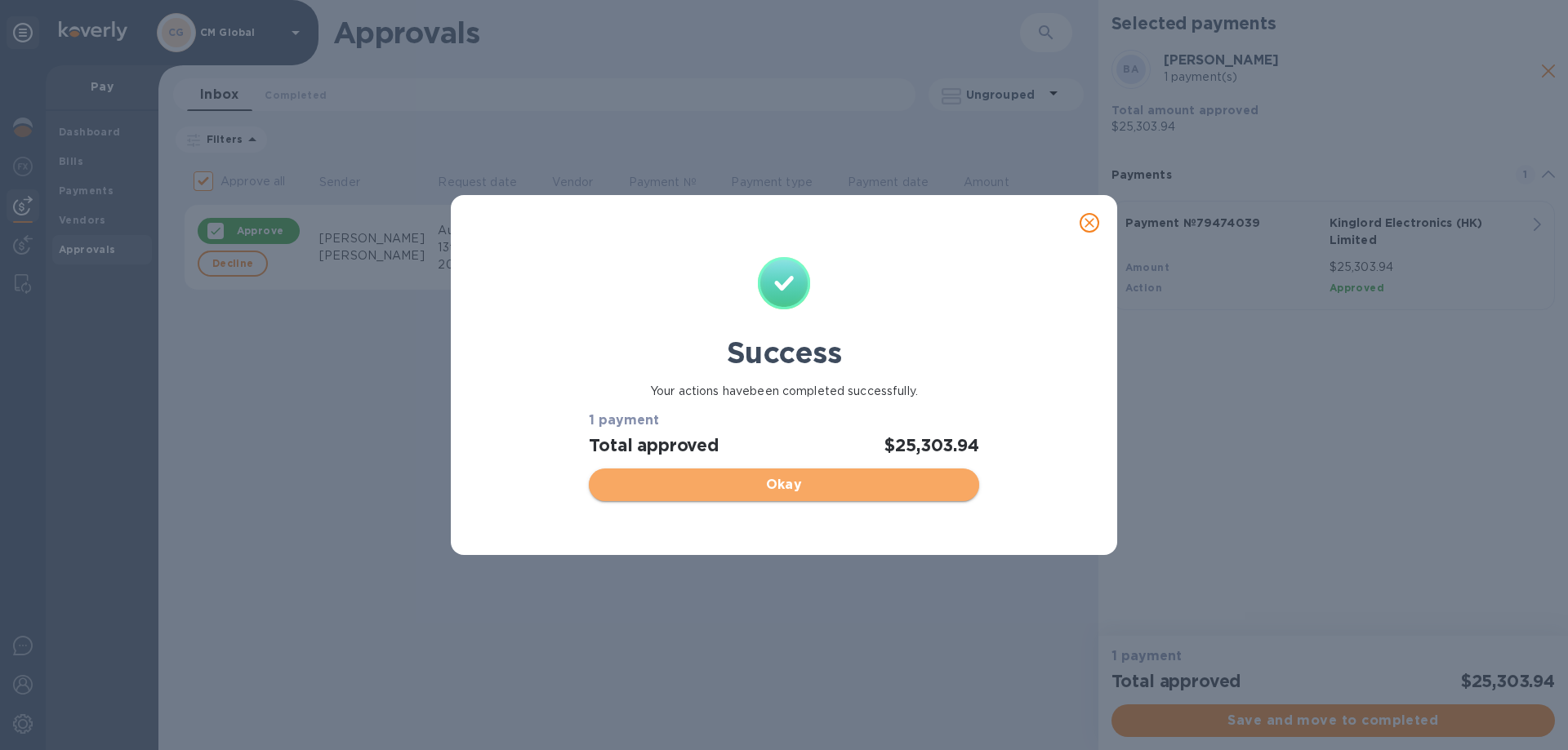
click at [786, 487] on span "Okay" at bounding box center [784, 485] width 364 height 20
checkbox input "false"
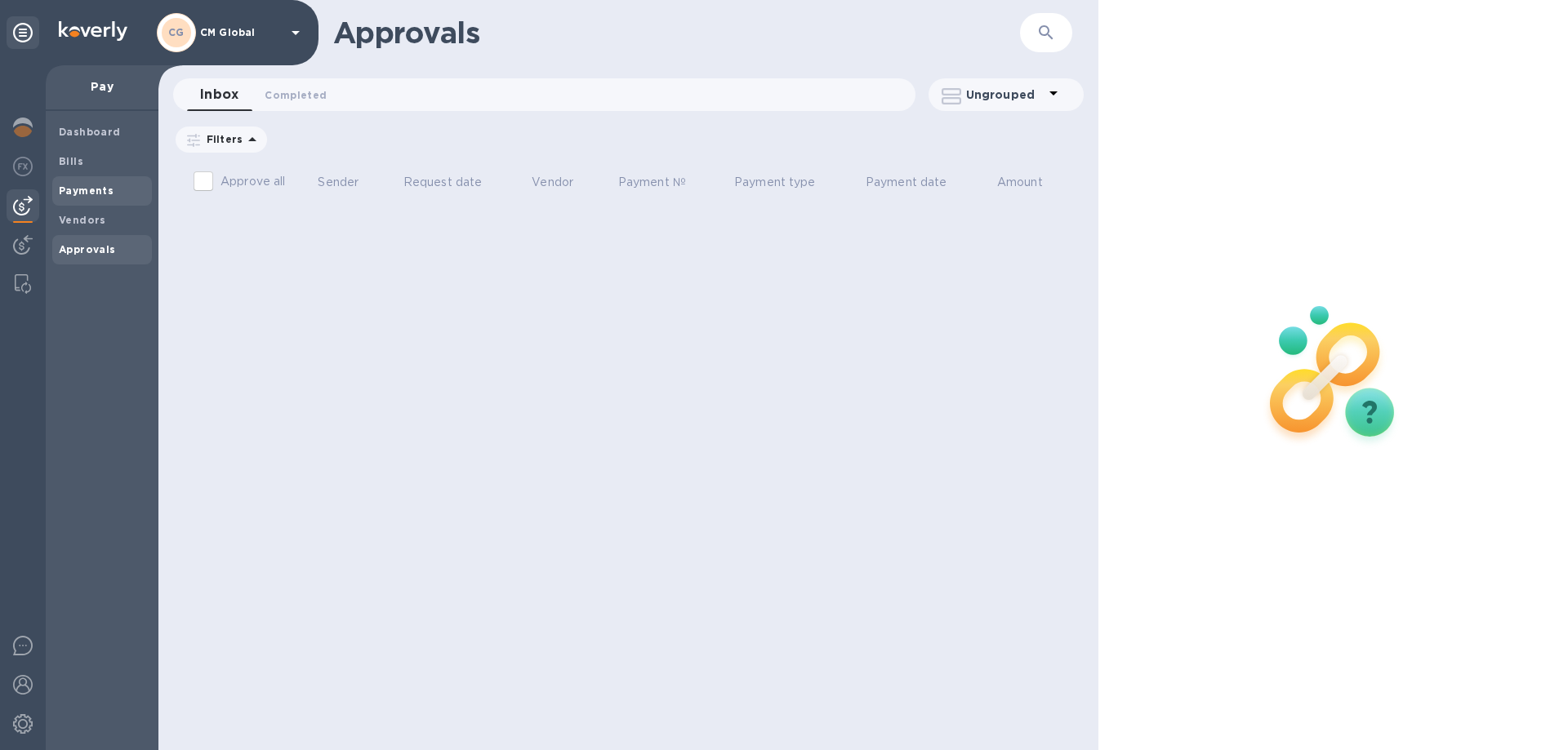
click at [79, 192] on b "Payments" at bounding box center [86, 190] width 55 height 12
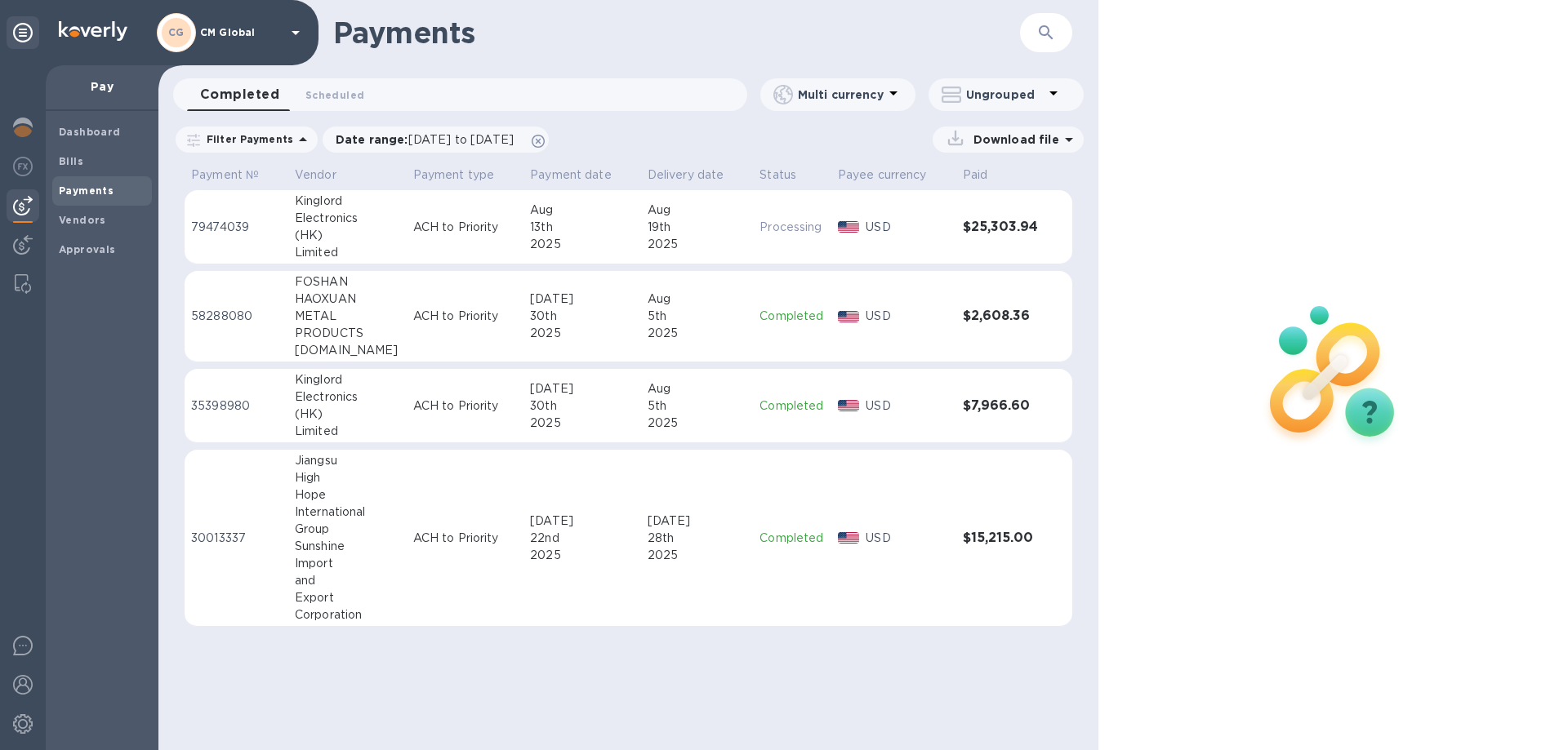
click at [554, 232] on div "13th" at bounding box center [582, 227] width 104 height 17
